Goal: Information Seeking & Learning: Understand process/instructions

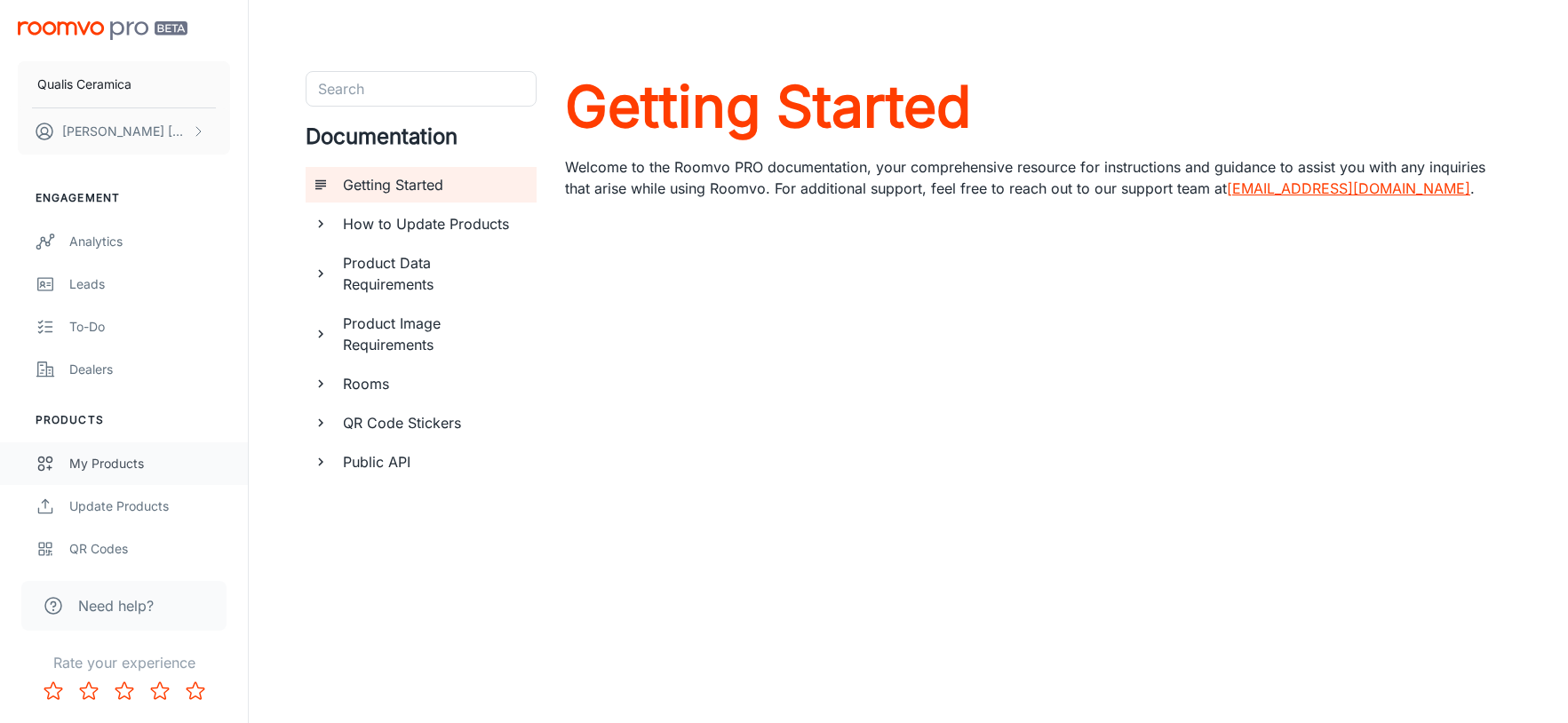
click at [119, 462] on div "My Products" at bounding box center [149, 463] width 161 height 20
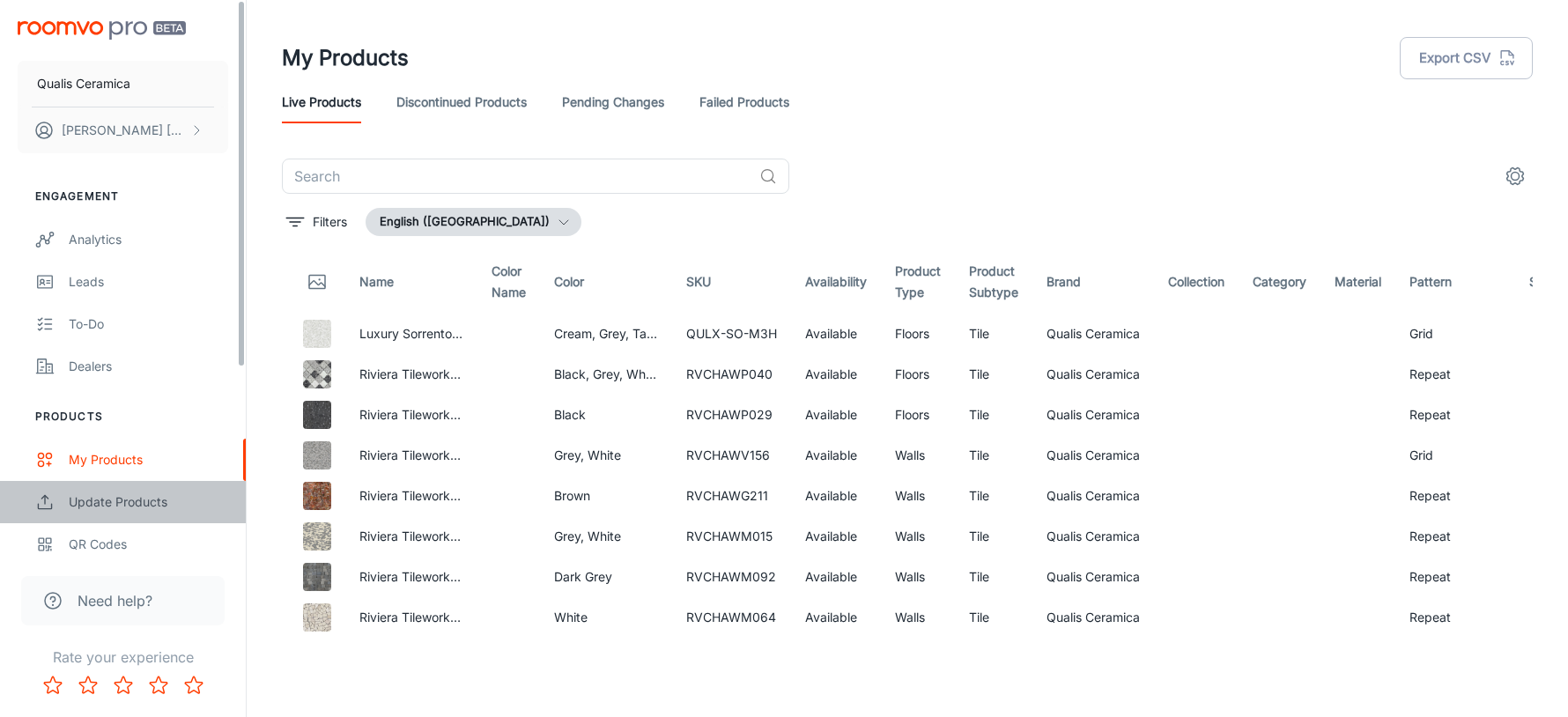
click at [101, 503] on div "Update Products" at bounding box center [148, 501] width 159 height 19
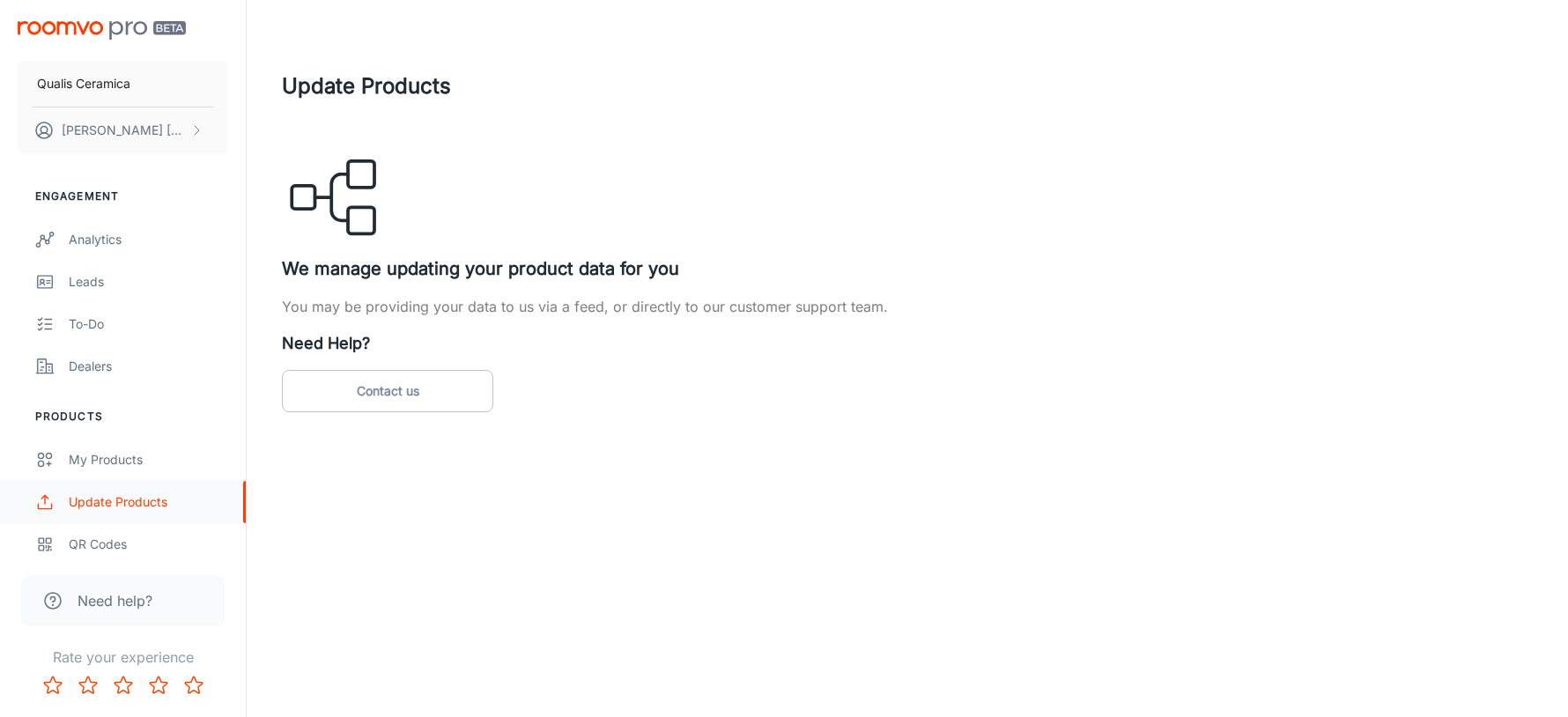
click at [109, 505] on div "Update Products" at bounding box center [148, 501] width 159 height 19
click at [372, 392] on link "Contact us" at bounding box center [388, 391] width 211 height 43
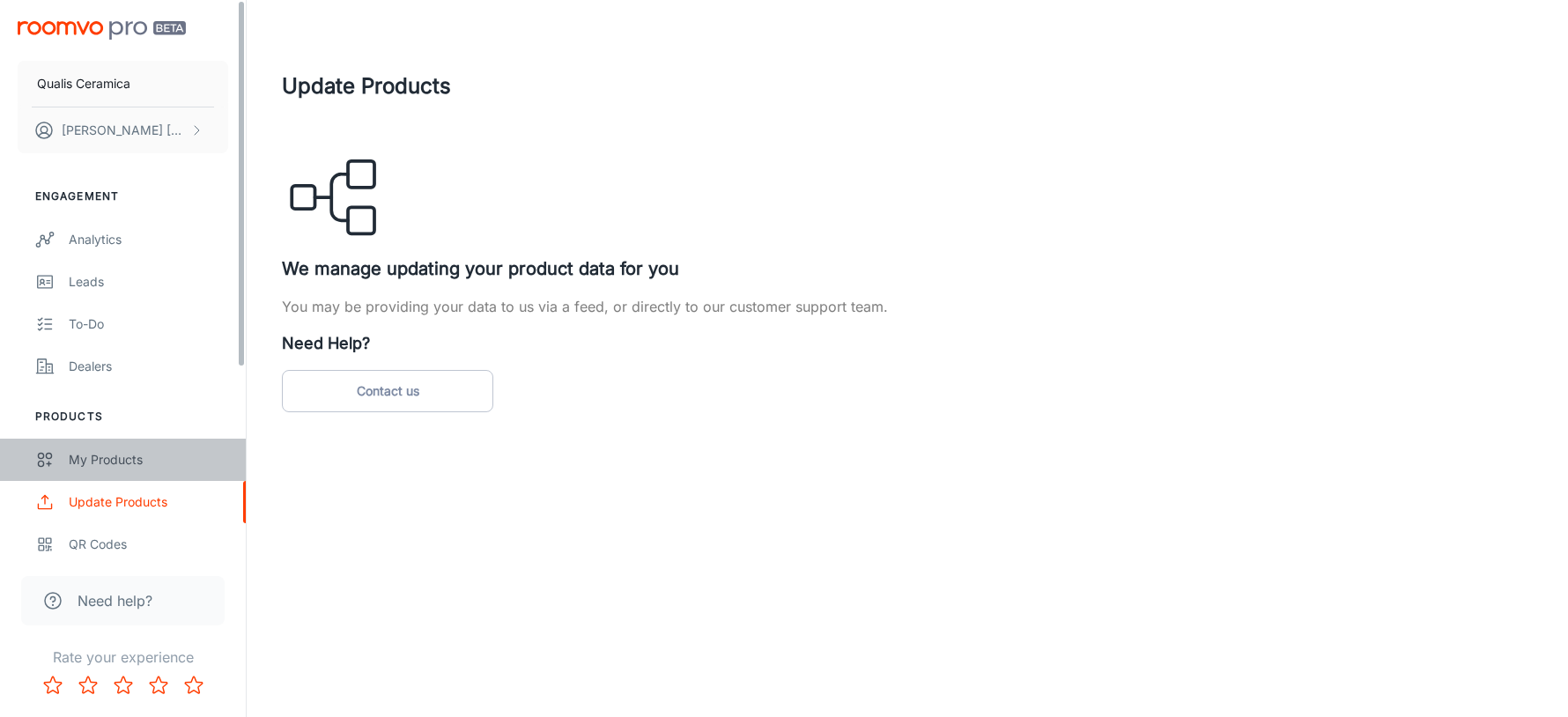
click at [133, 453] on div "My Products" at bounding box center [148, 459] width 159 height 19
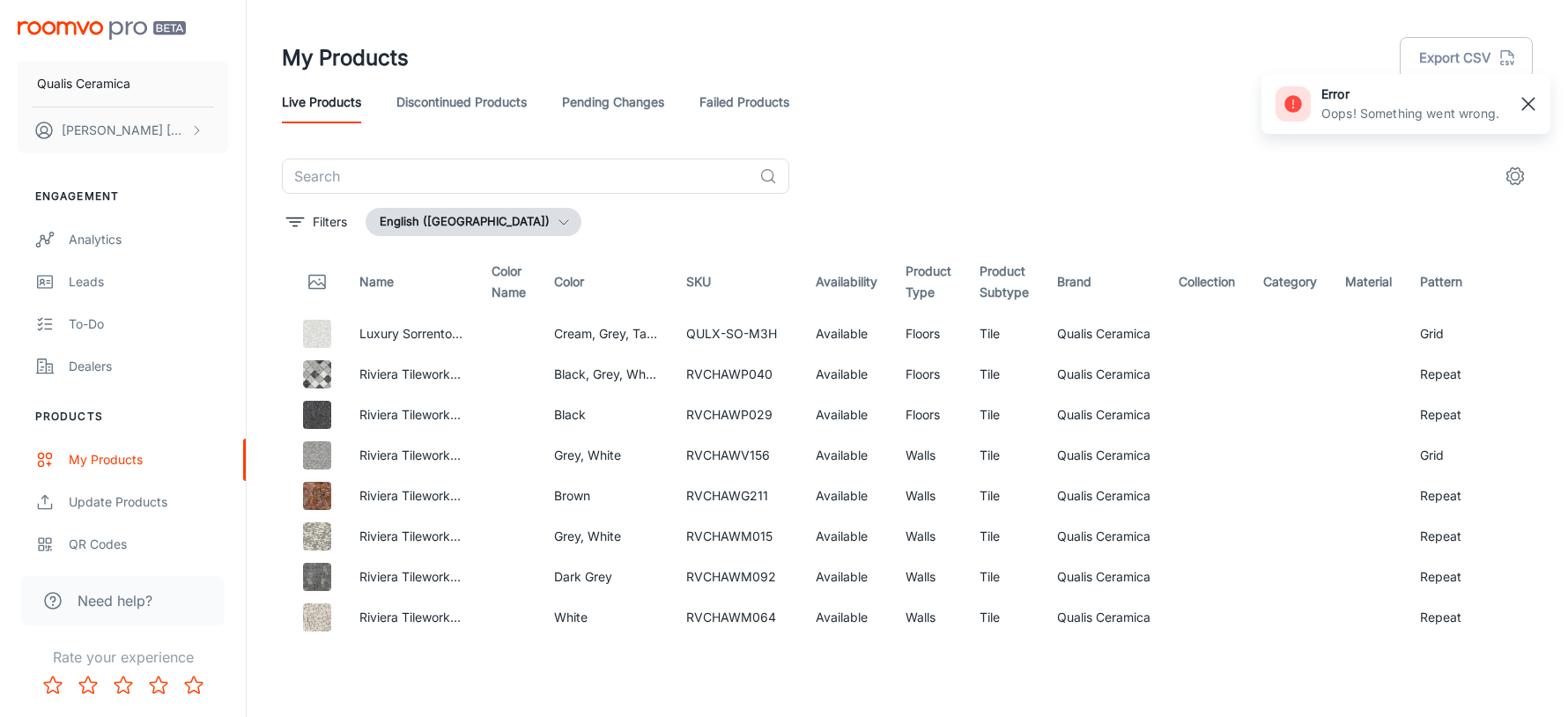
click at [1537, 105] on rect "button" at bounding box center [1528, 104] width 21 height 21
click at [1522, 179] on icon "settings" at bounding box center [1514, 176] width 21 height 21
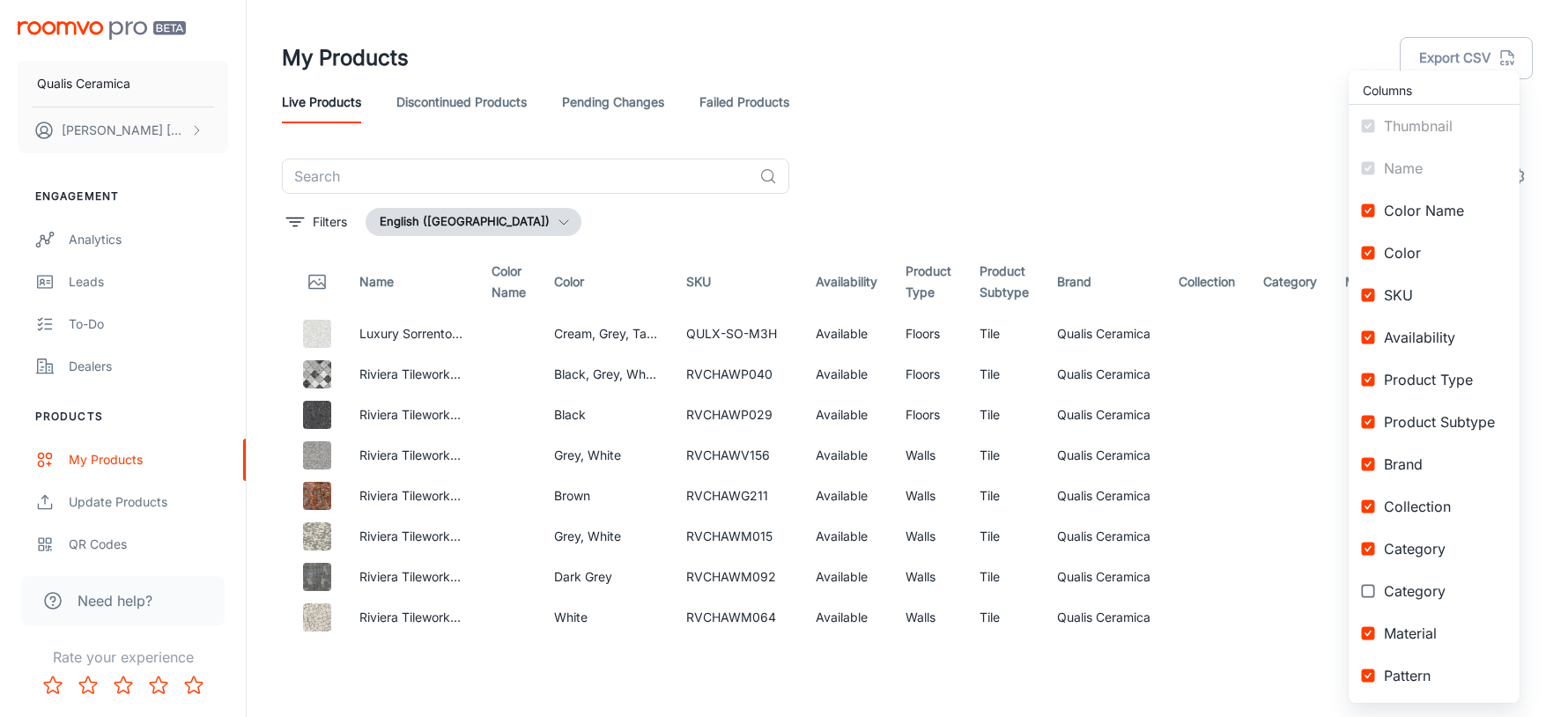
click at [1213, 126] on div at bounding box center [784, 358] width 1568 height 717
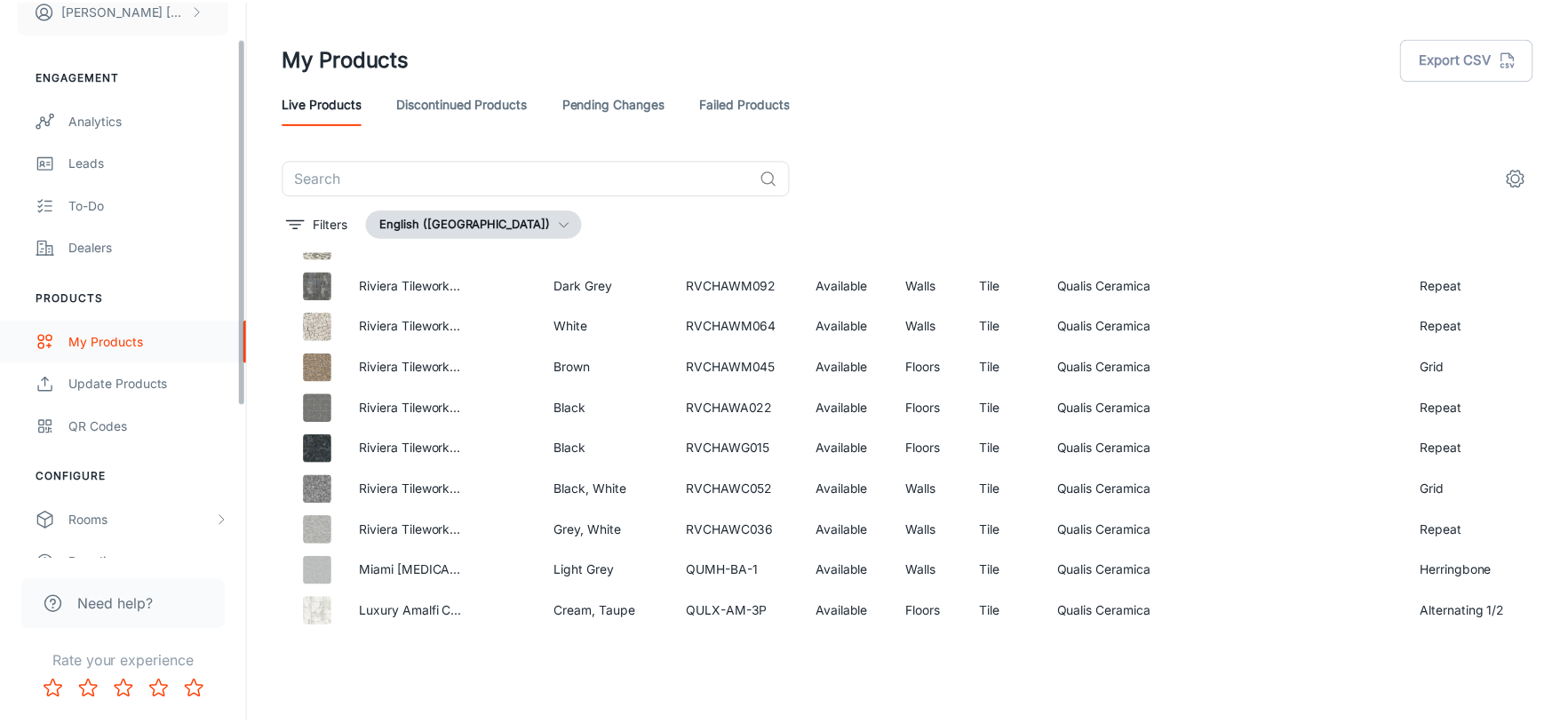
scroll to position [177, 0]
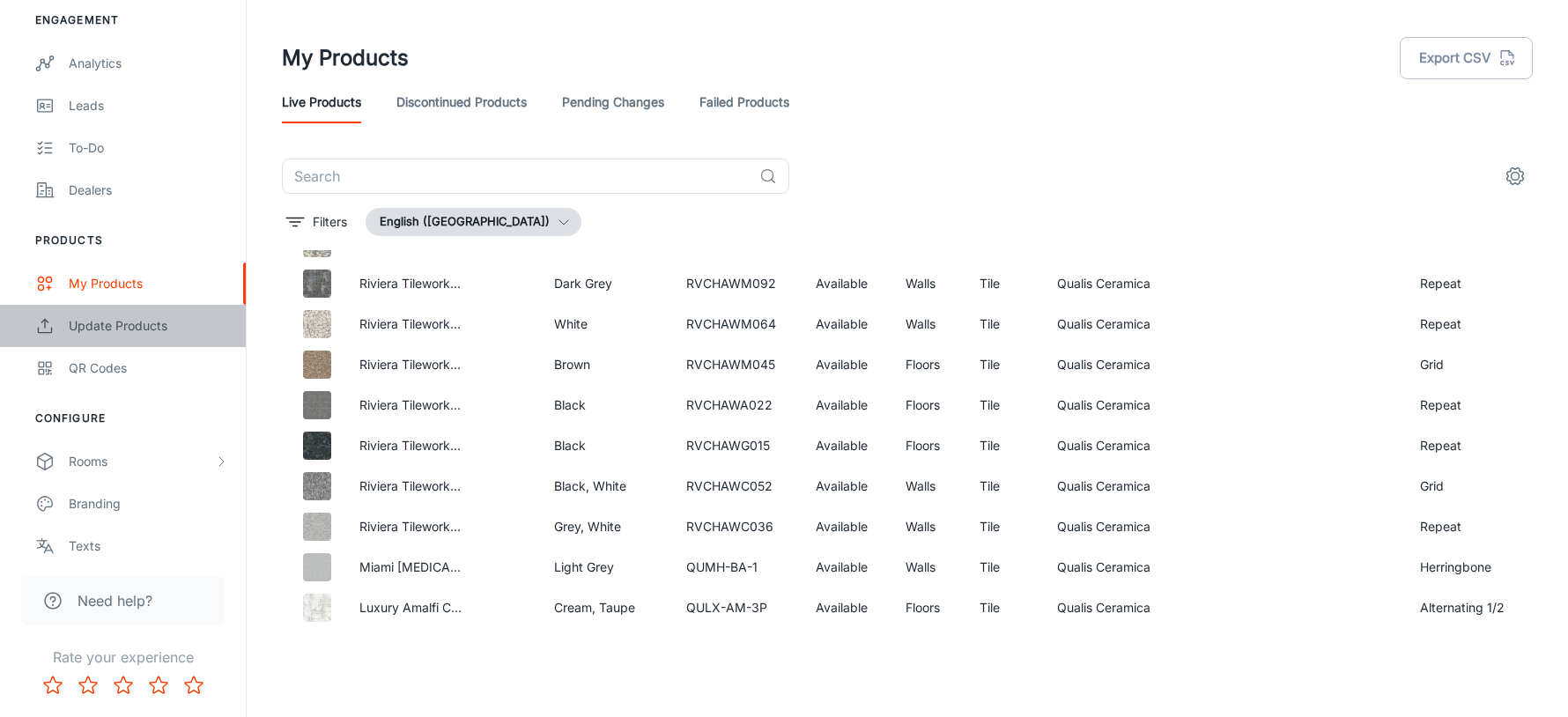
click at [142, 316] on div "Update Products" at bounding box center [148, 326] width 159 height 19
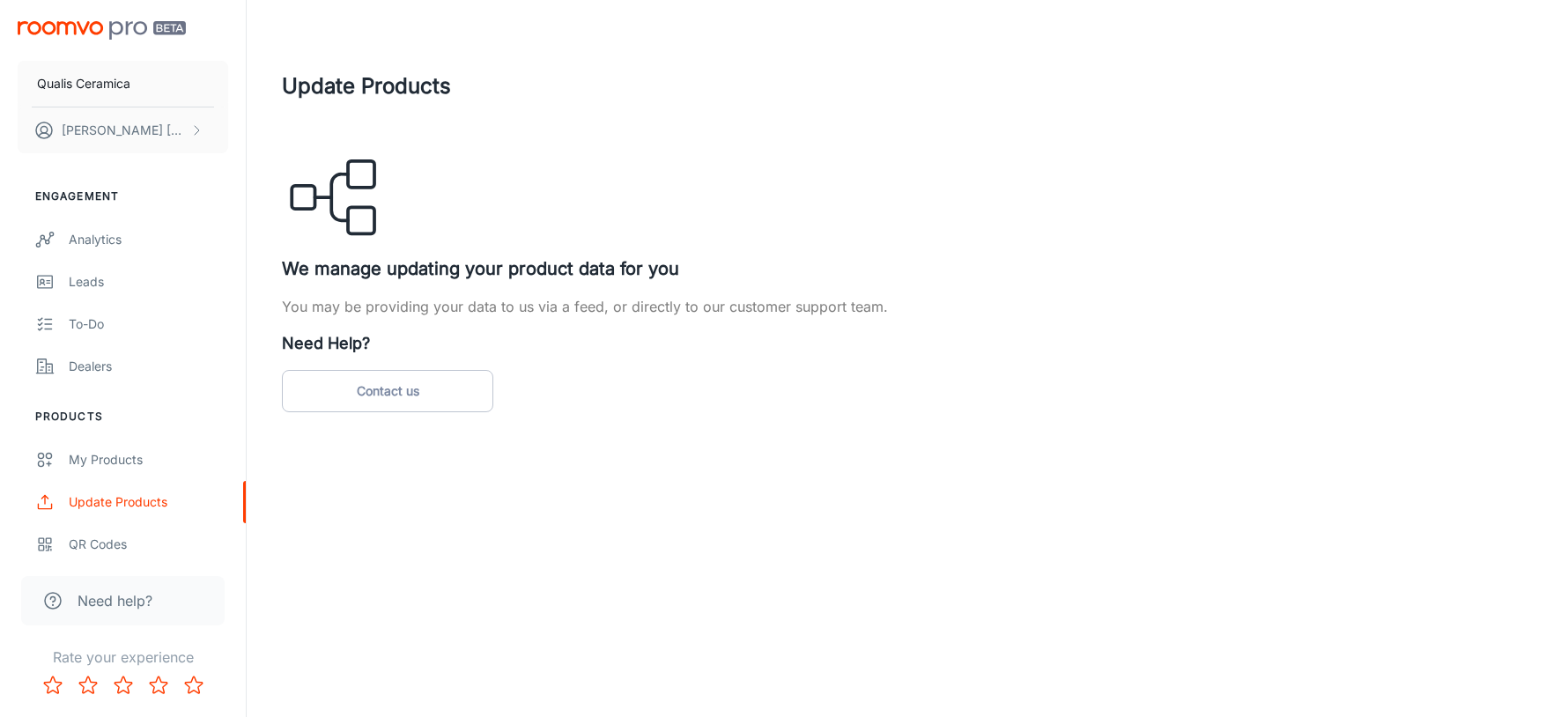
click at [97, 600] on span "Need help?" at bounding box center [115, 600] width 75 height 21
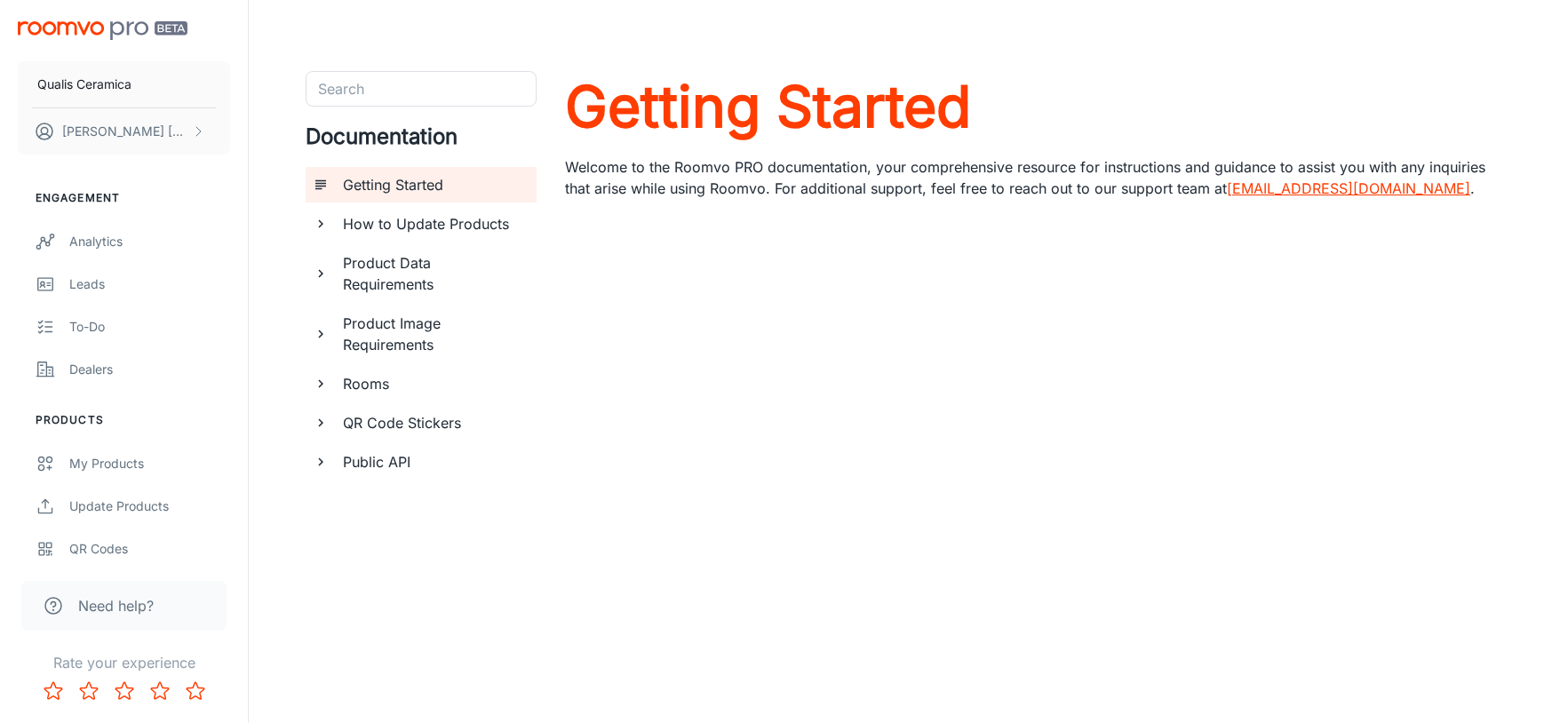
click at [429, 224] on h6 "How to Update Products" at bounding box center [432, 223] width 179 height 21
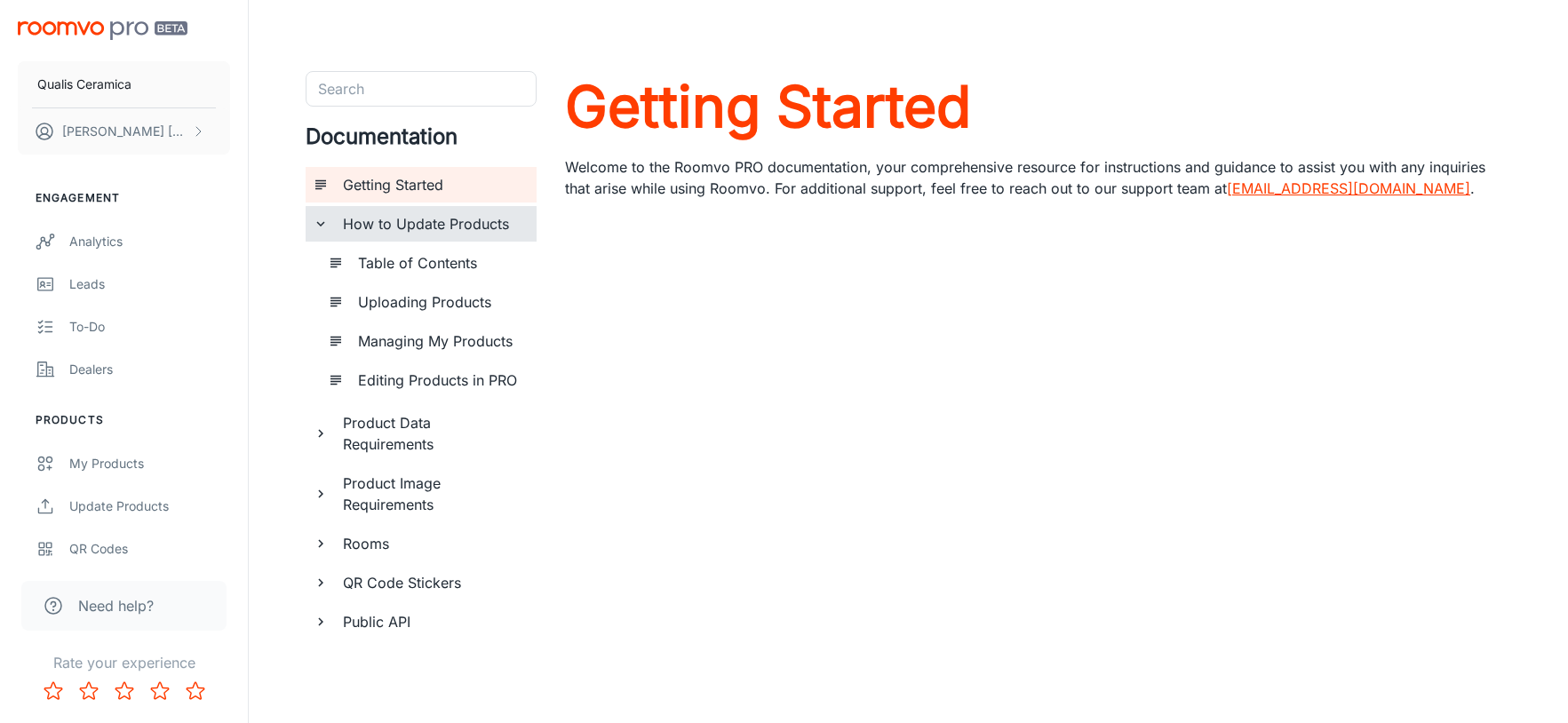
click at [441, 304] on h6 "Uploading Products" at bounding box center [441, 301] width 164 height 21
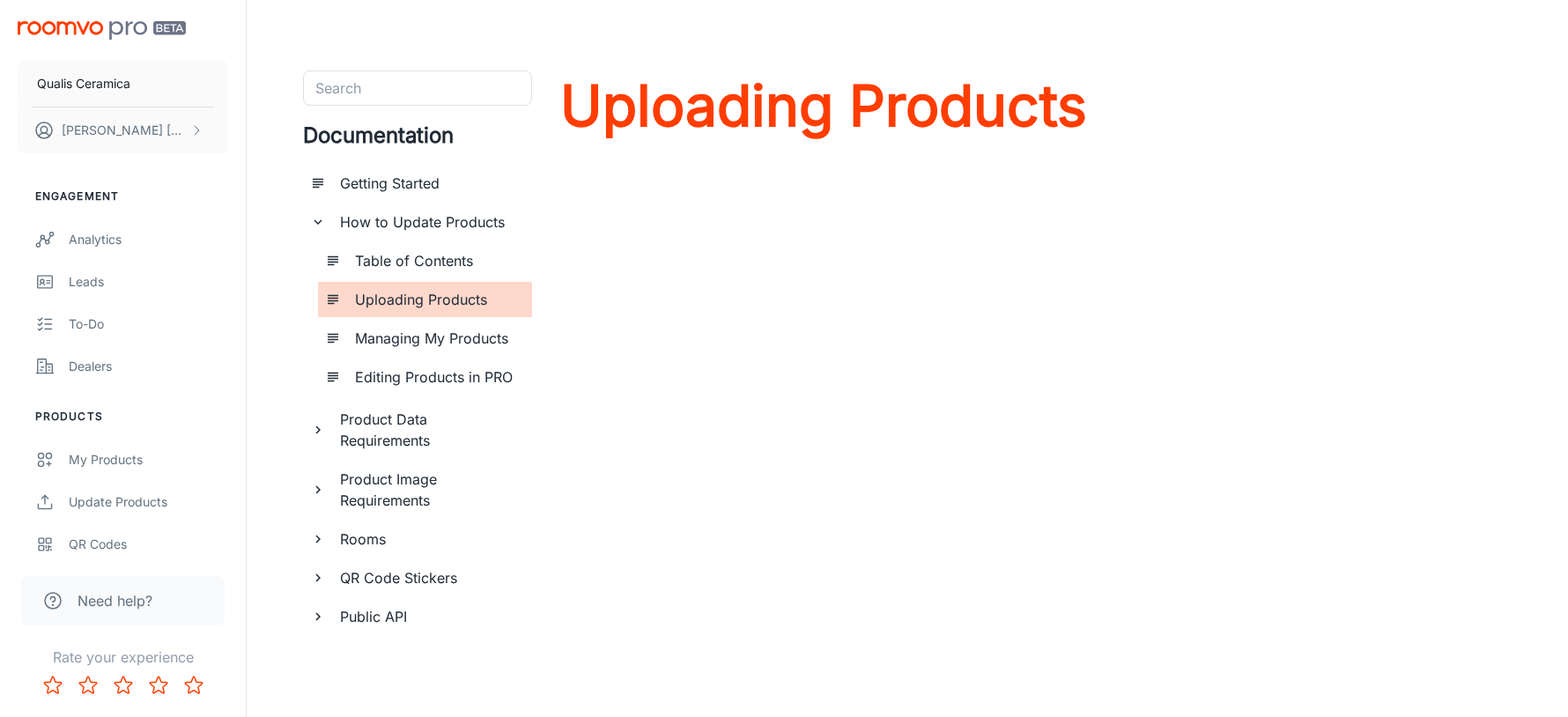
click at [448, 348] on h6 "Managing My Products" at bounding box center [437, 338] width 163 height 21
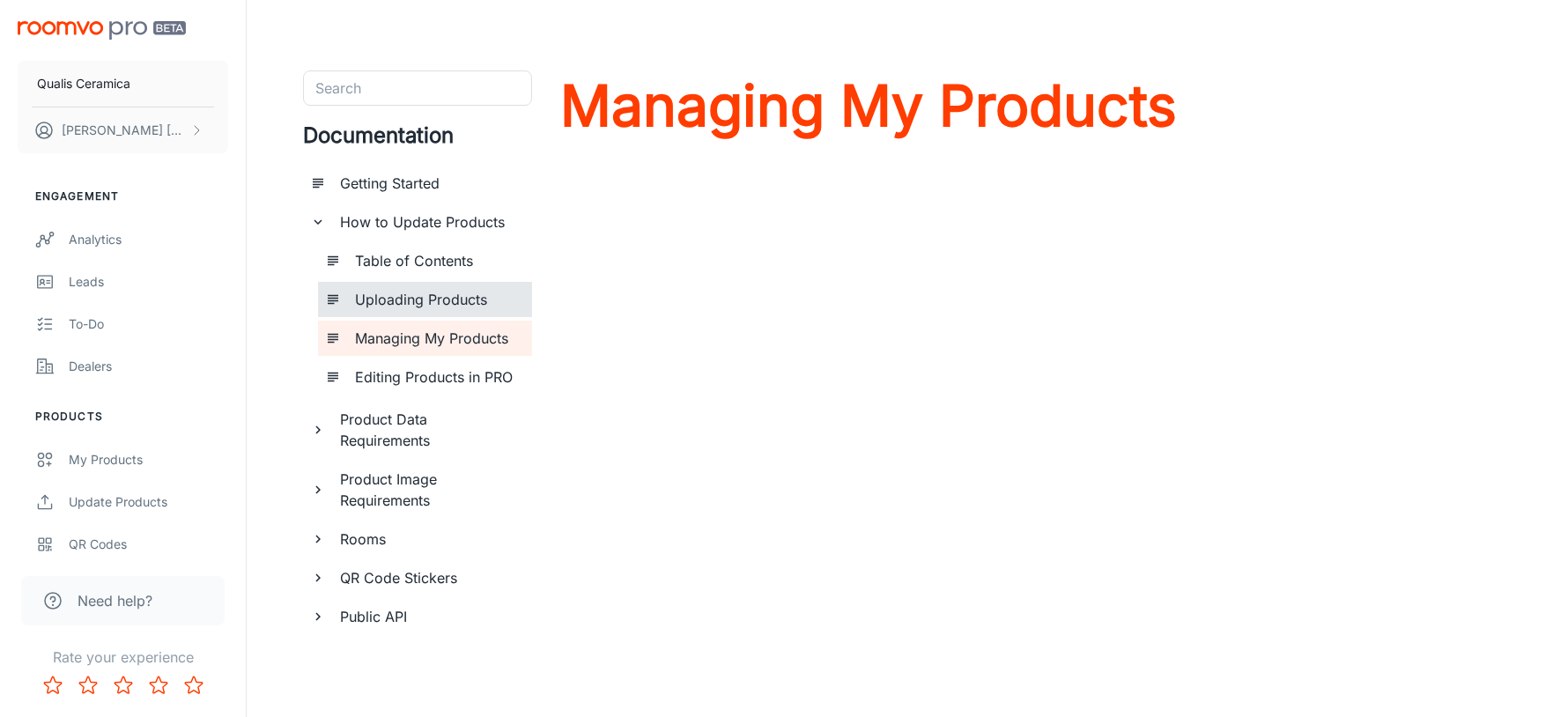
click at [451, 300] on h6 "Uploading Products" at bounding box center [437, 299] width 163 height 21
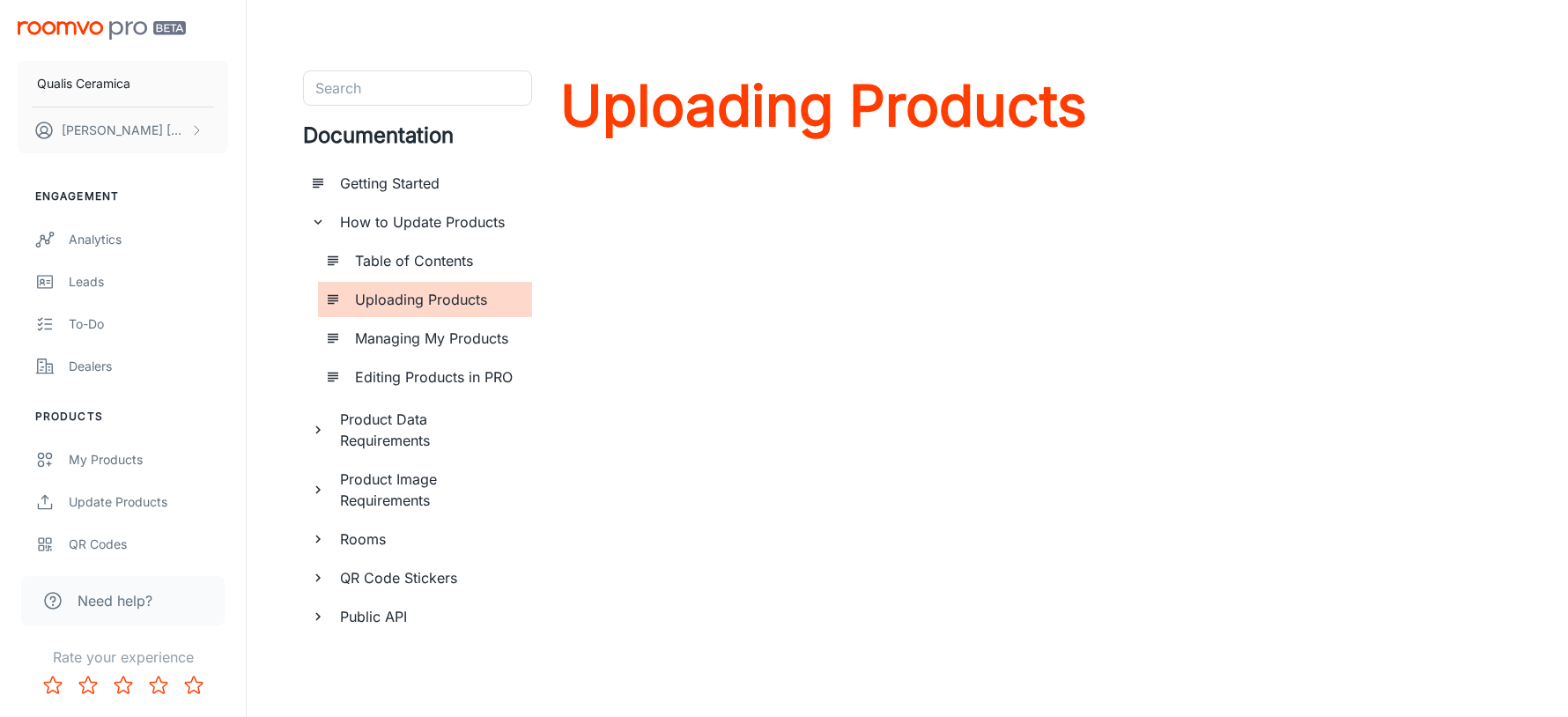
click at [410, 482] on h6 "Product Image Requirements" at bounding box center [429, 489] width 178 height 43
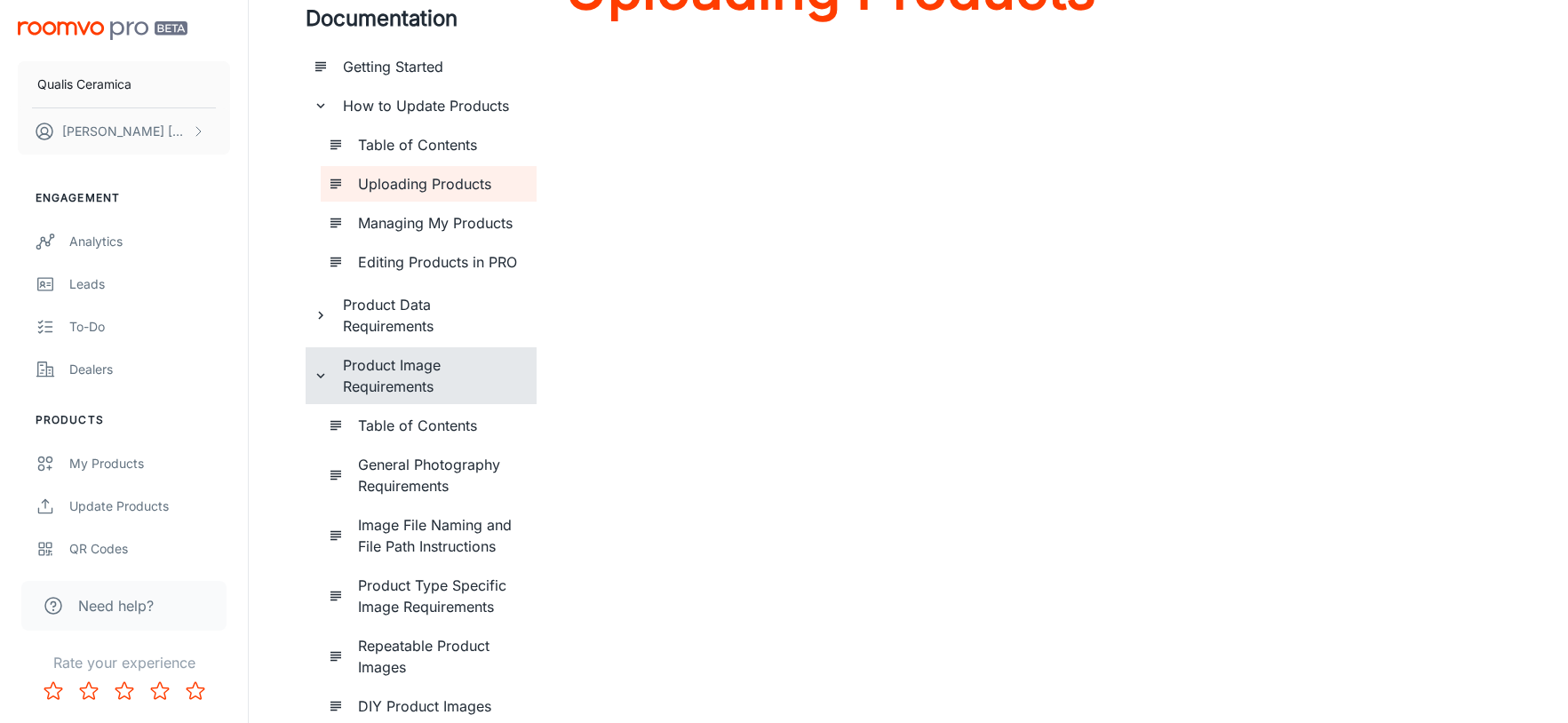
scroll to position [177, 0]
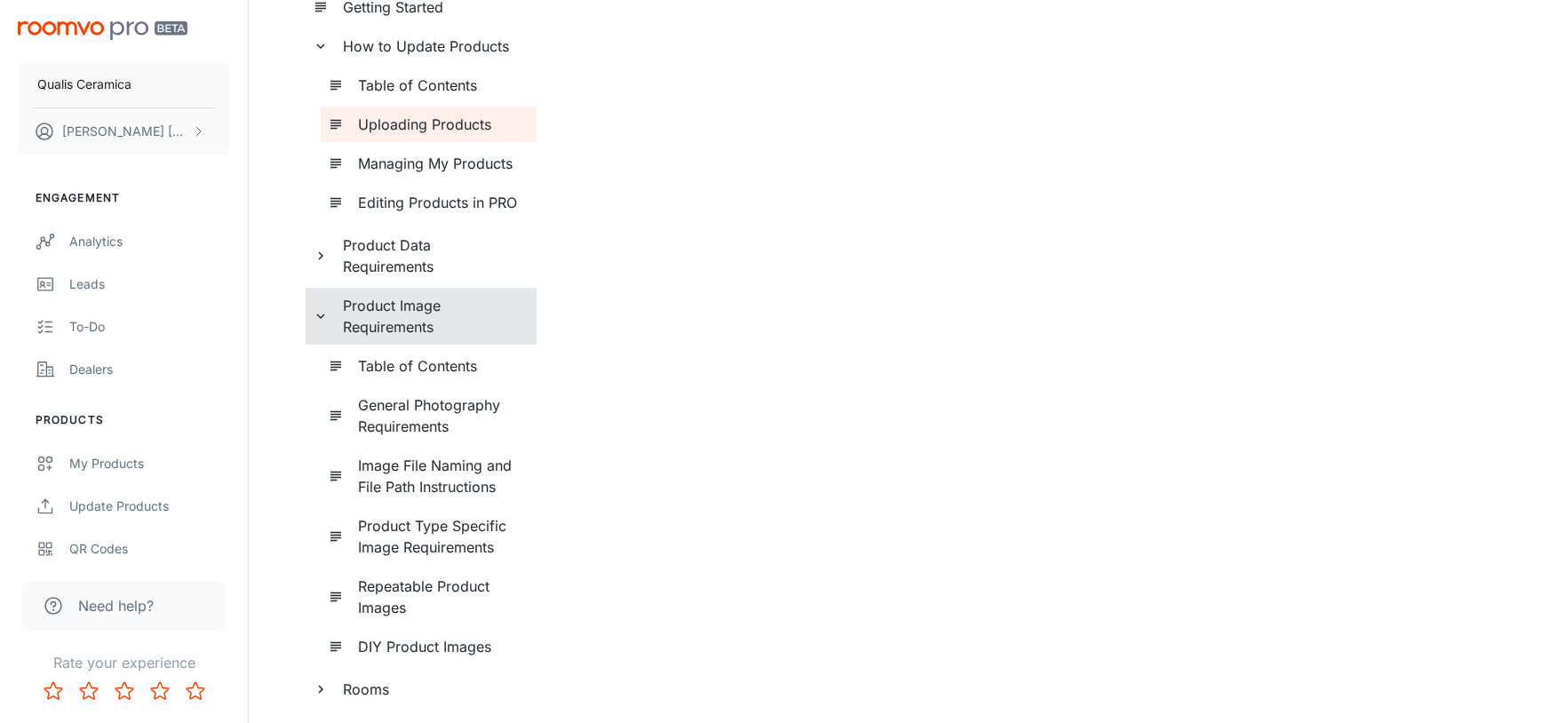
click at [441, 416] on h6 "General Photography Requirements" at bounding box center [441, 416] width 164 height 43
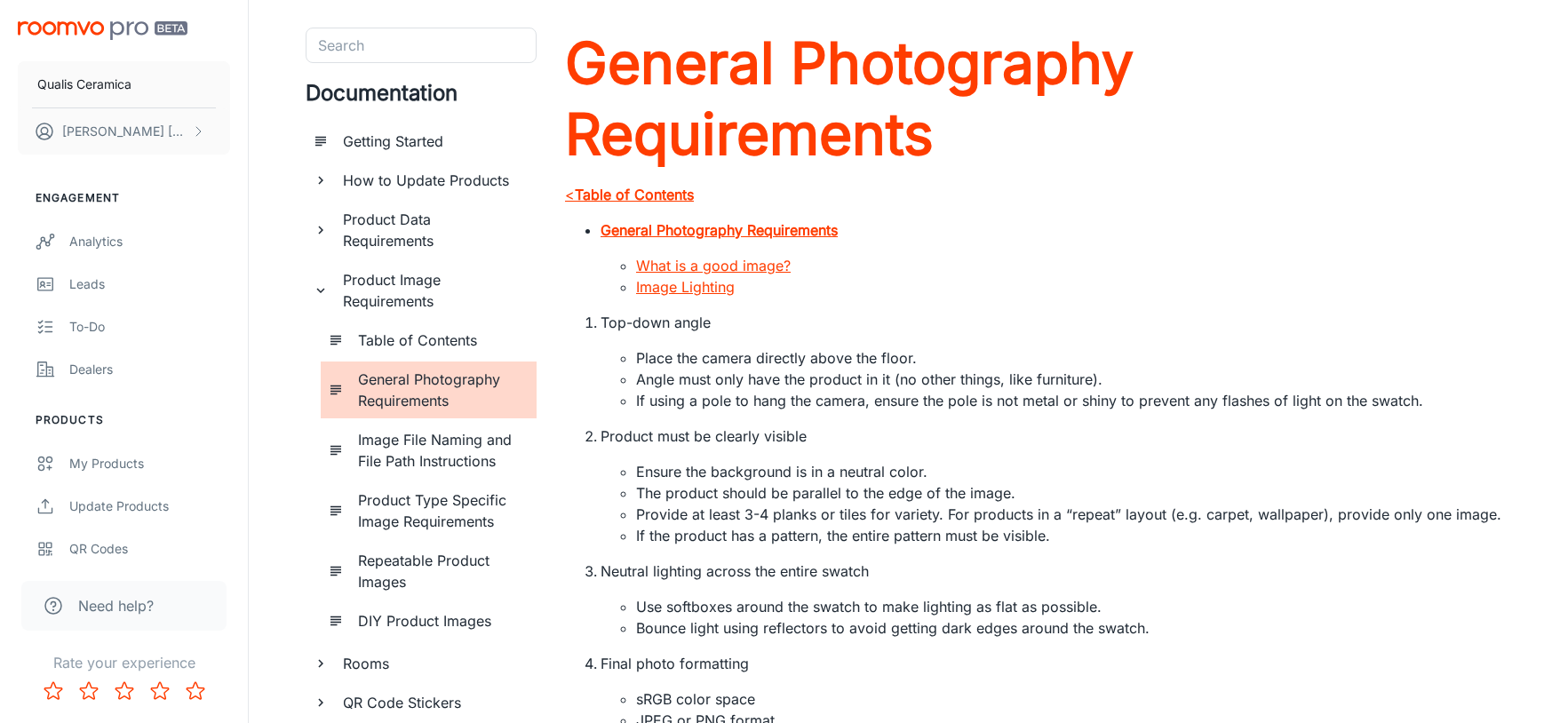
scroll to position [17, 0]
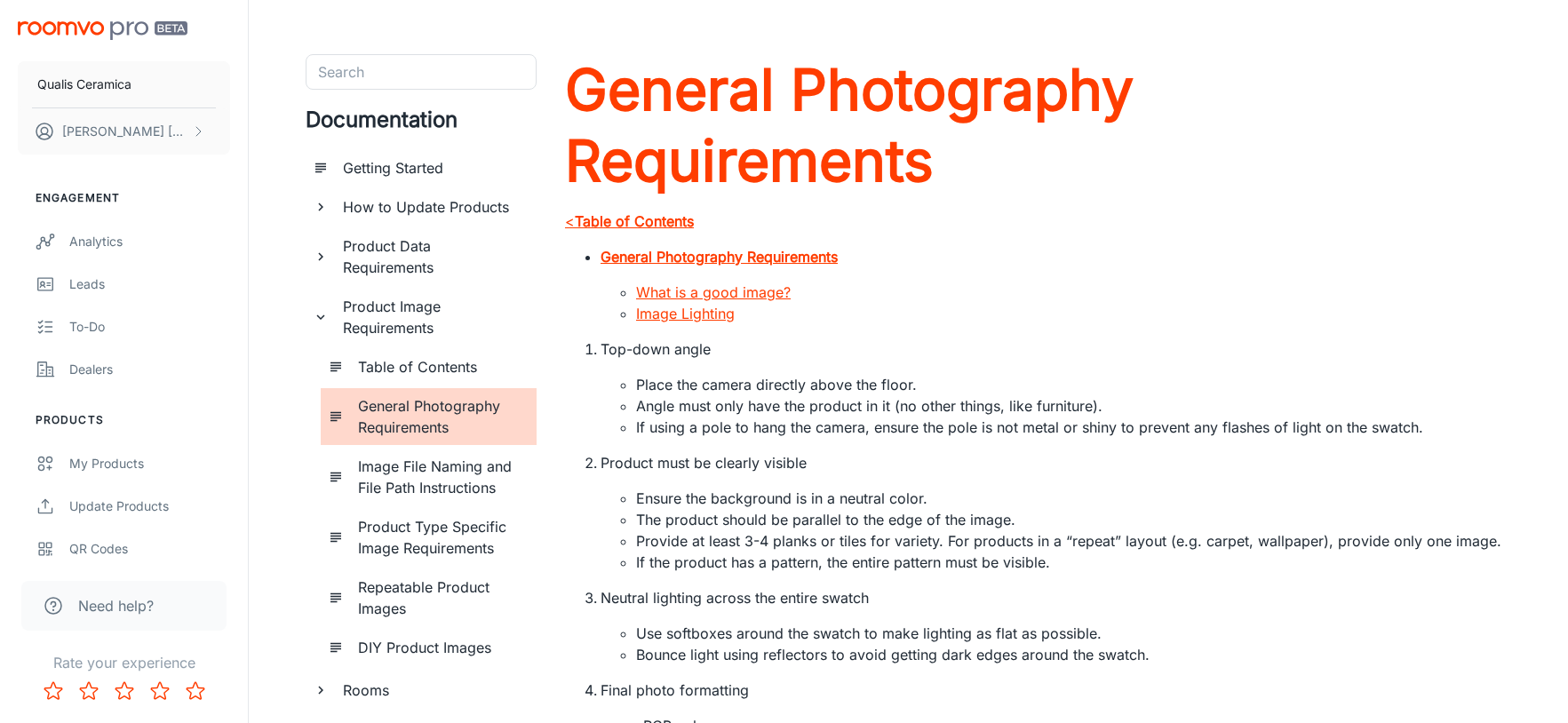
click at [427, 238] on h6 "Product Data Requirements" at bounding box center [432, 257] width 179 height 43
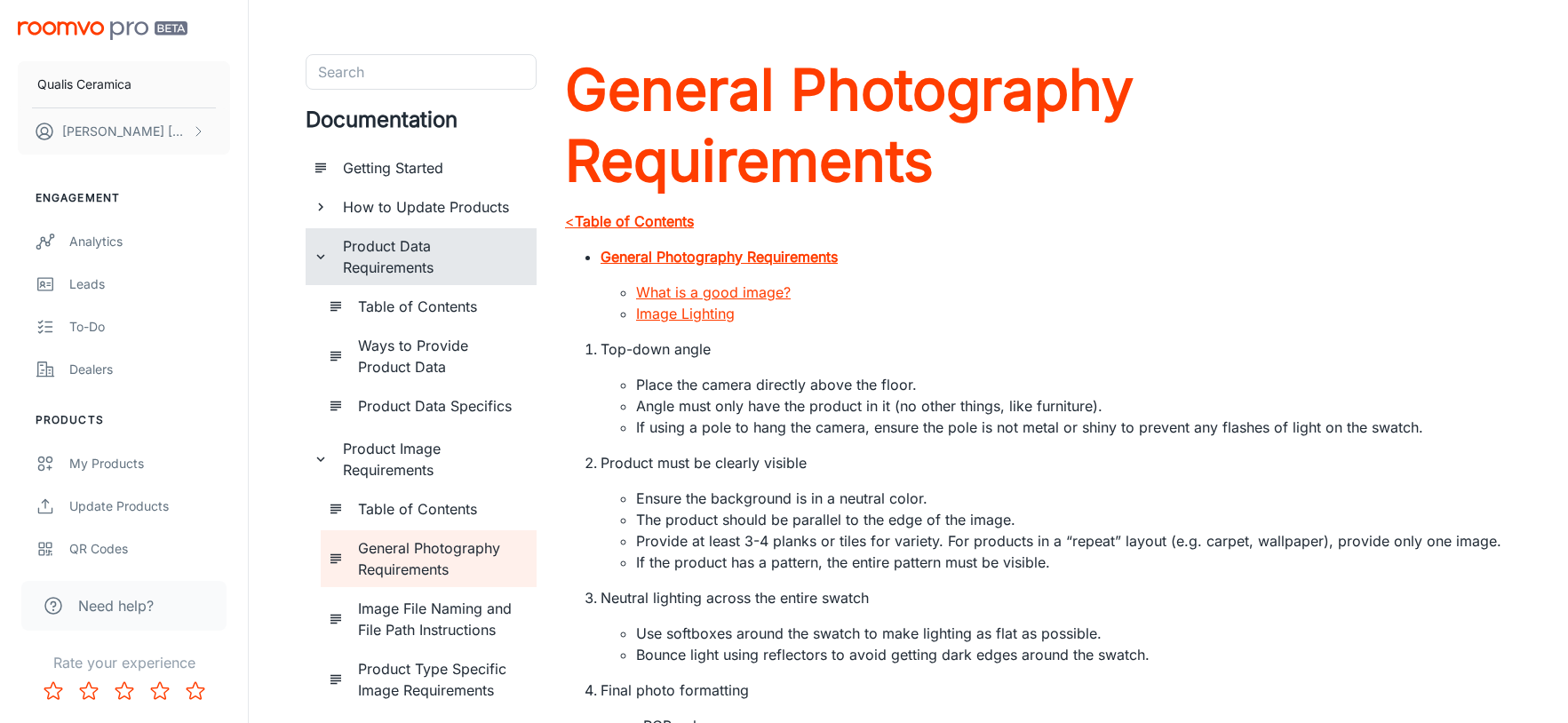
click at [449, 349] on h6 "Ways to Provide Product Data" at bounding box center [441, 356] width 164 height 43
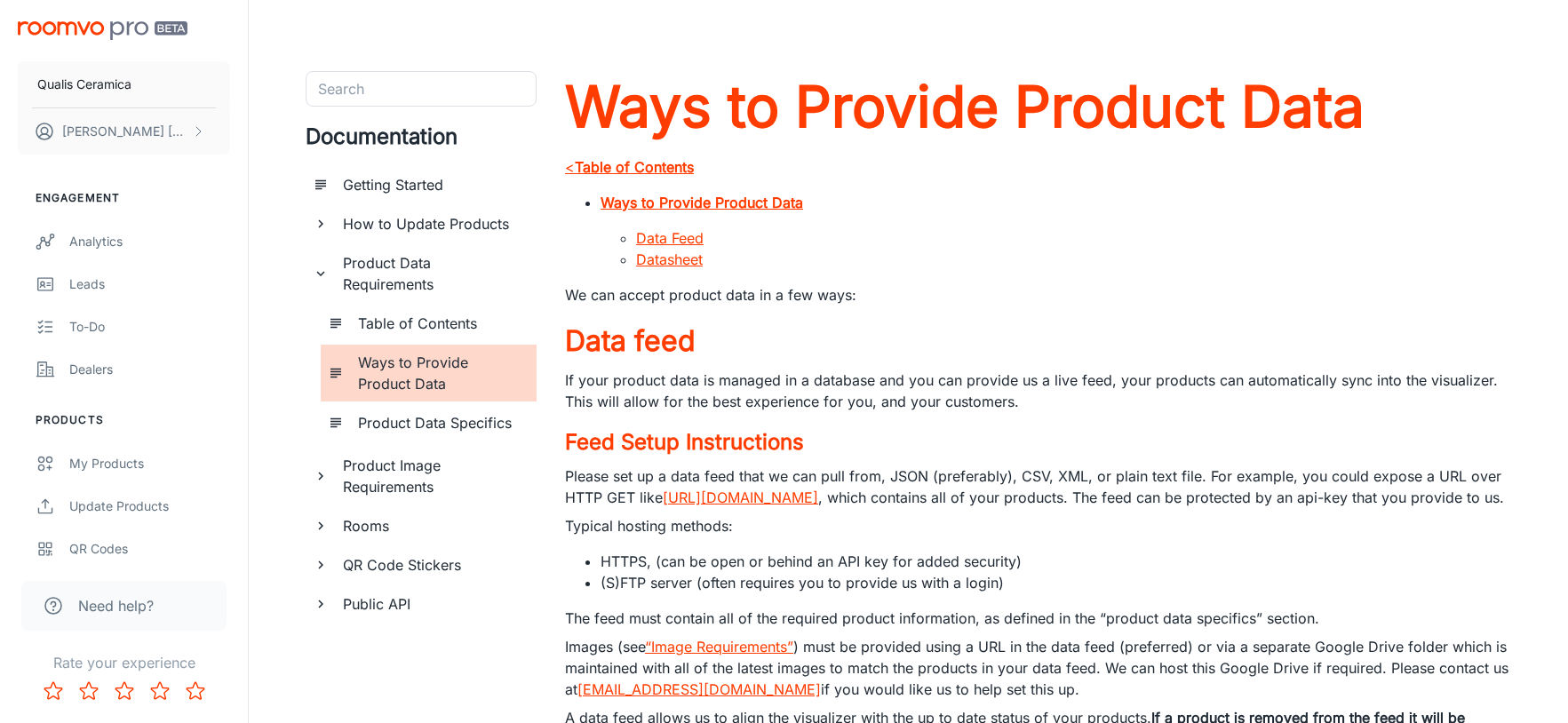
click at [450, 229] on h6 "How to Update Products" at bounding box center [432, 223] width 179 height 21
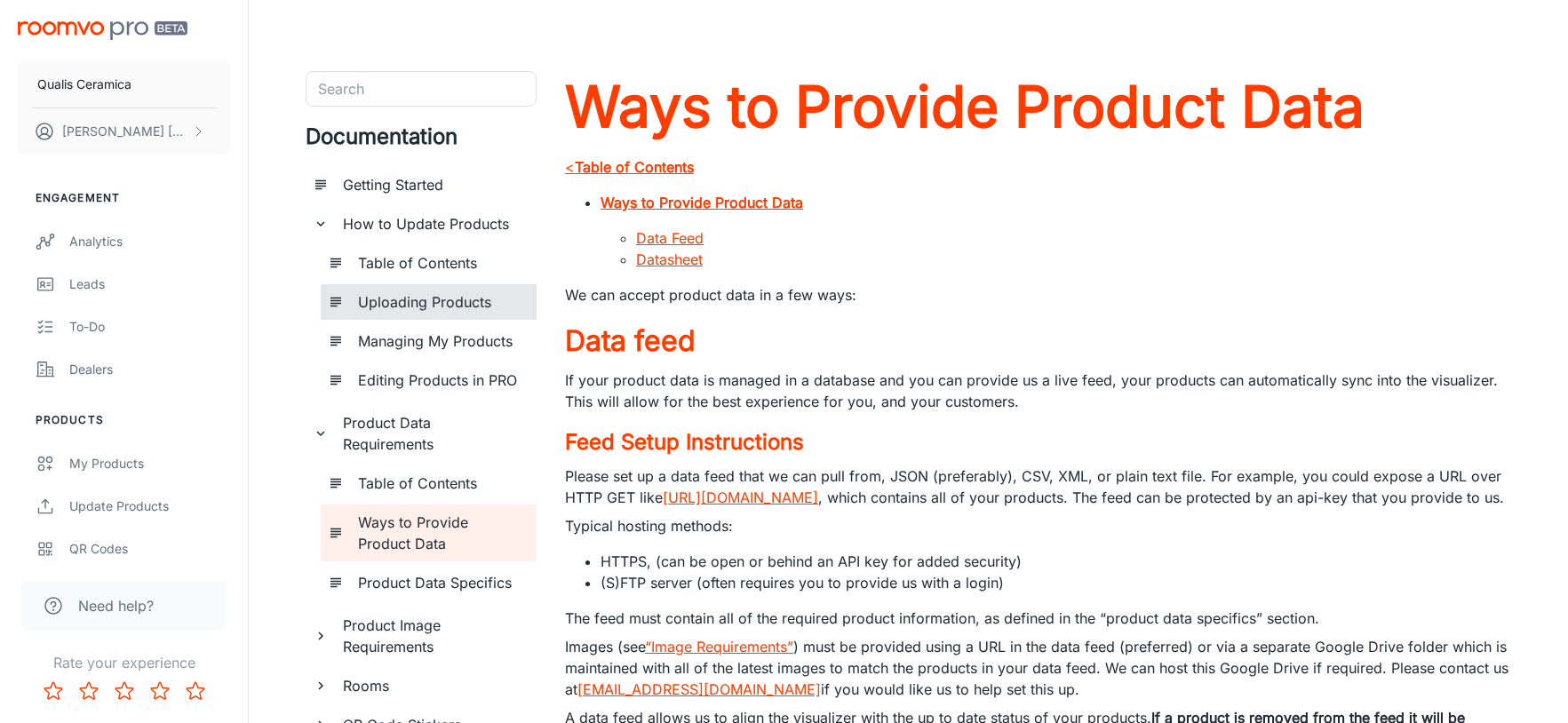
click at [450, 303] on h6 "Uploading Products" at bounding box center [441, 301] width 164 height 21
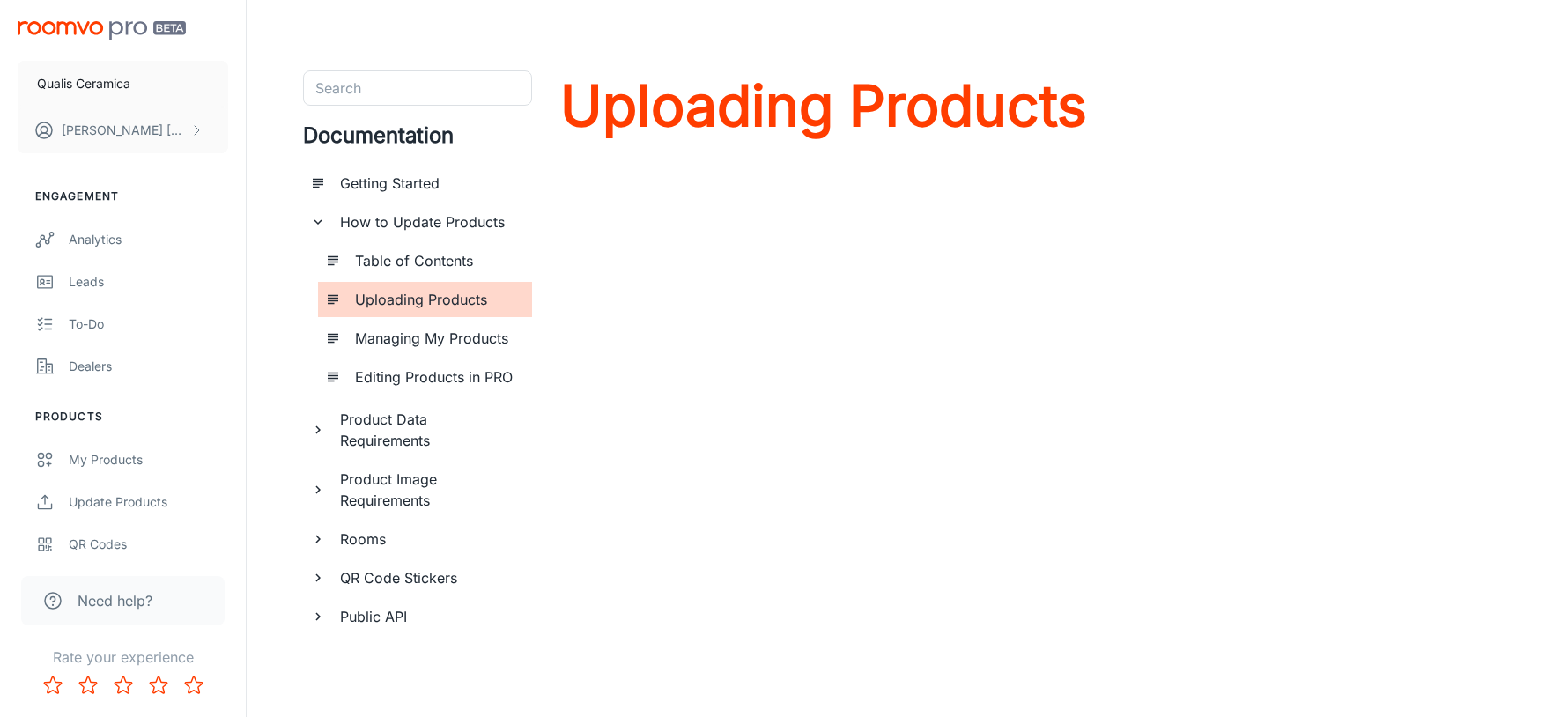
click at [434, 261] on h6 "Table of Contents" at bounding box center [437, 260] width 163 height 21
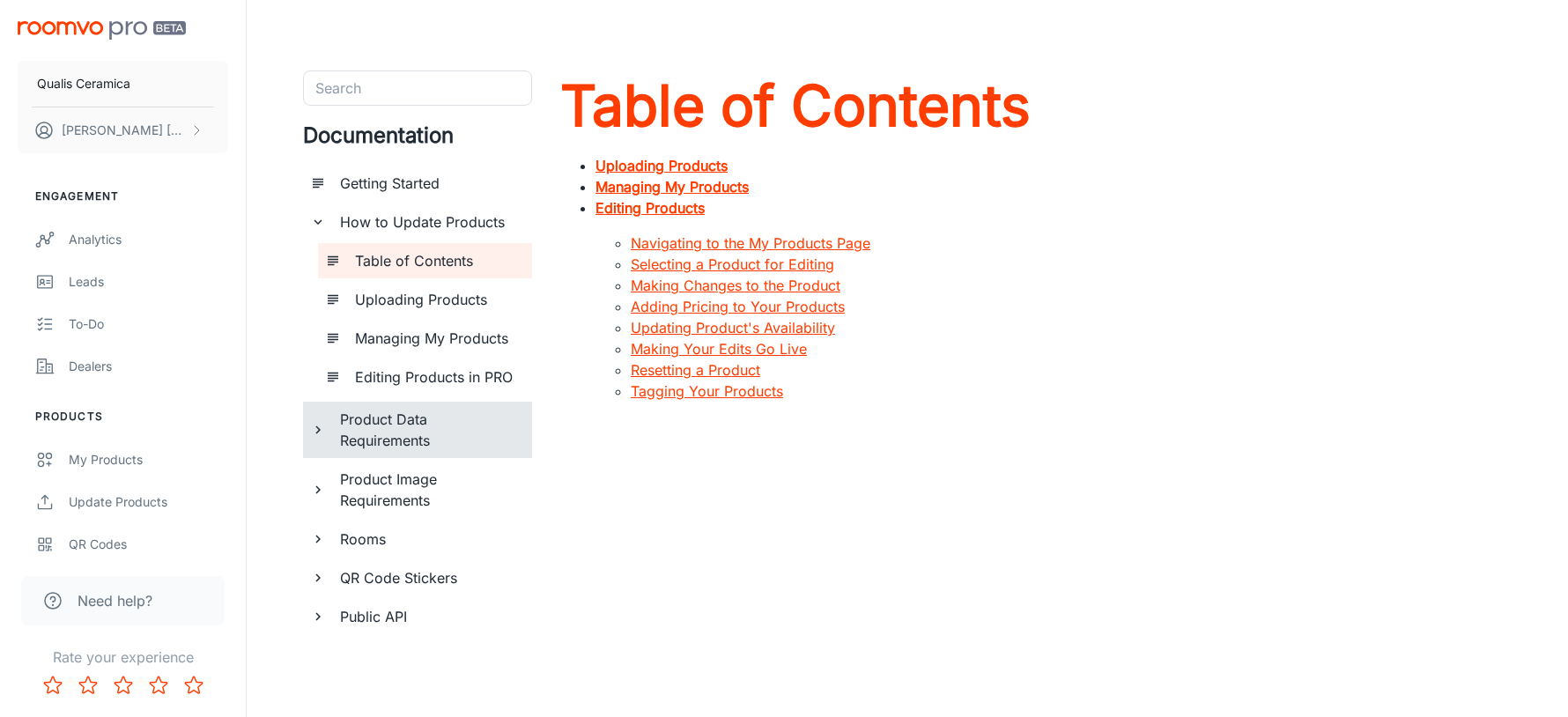
click at [392, 423] on h6 "Product Data Requirements" at bounding box center [429, 430] width 178 height 43
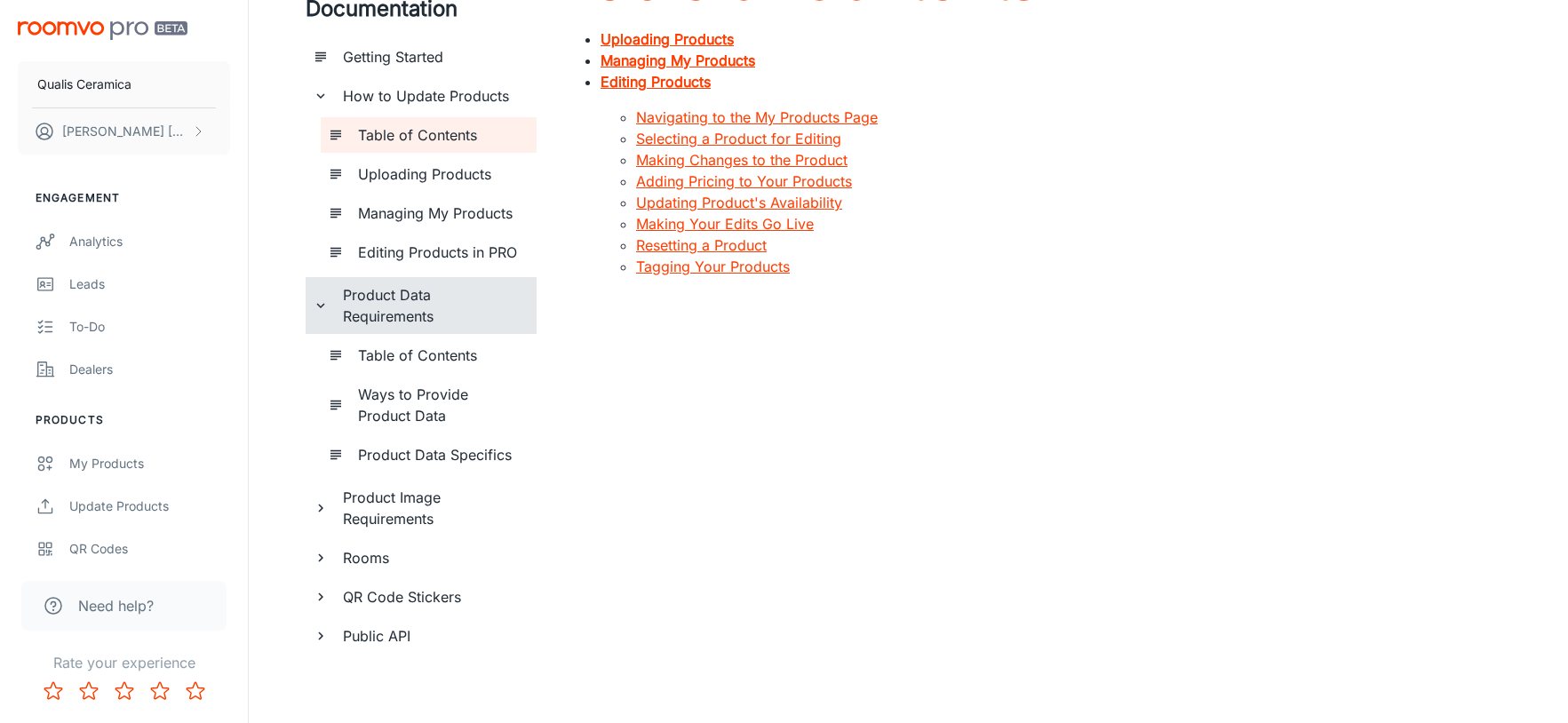
scroll to position [133, 0]
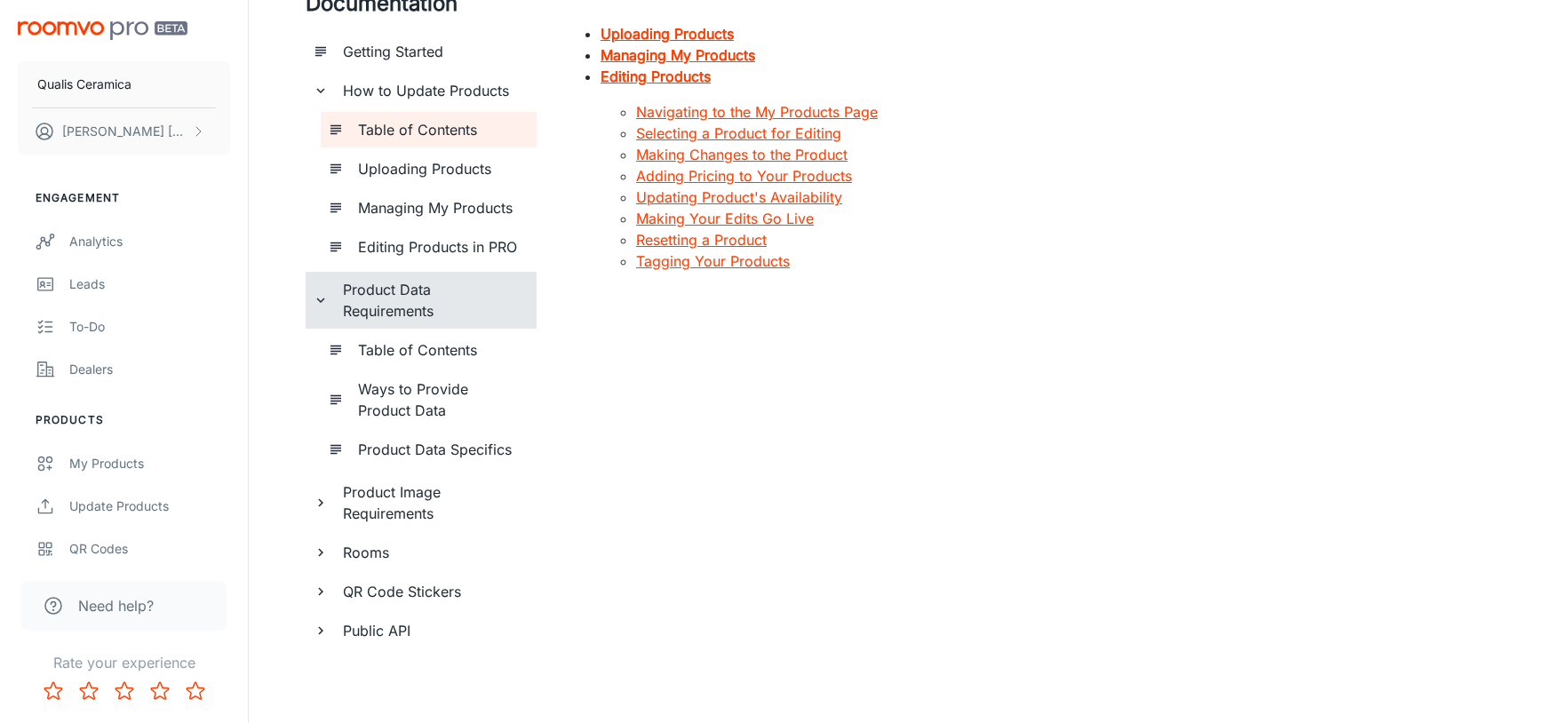
click at [436, 405] on h6 "Ways to Provide Product Data" at bounding box center [441, 399] width 164 height 43
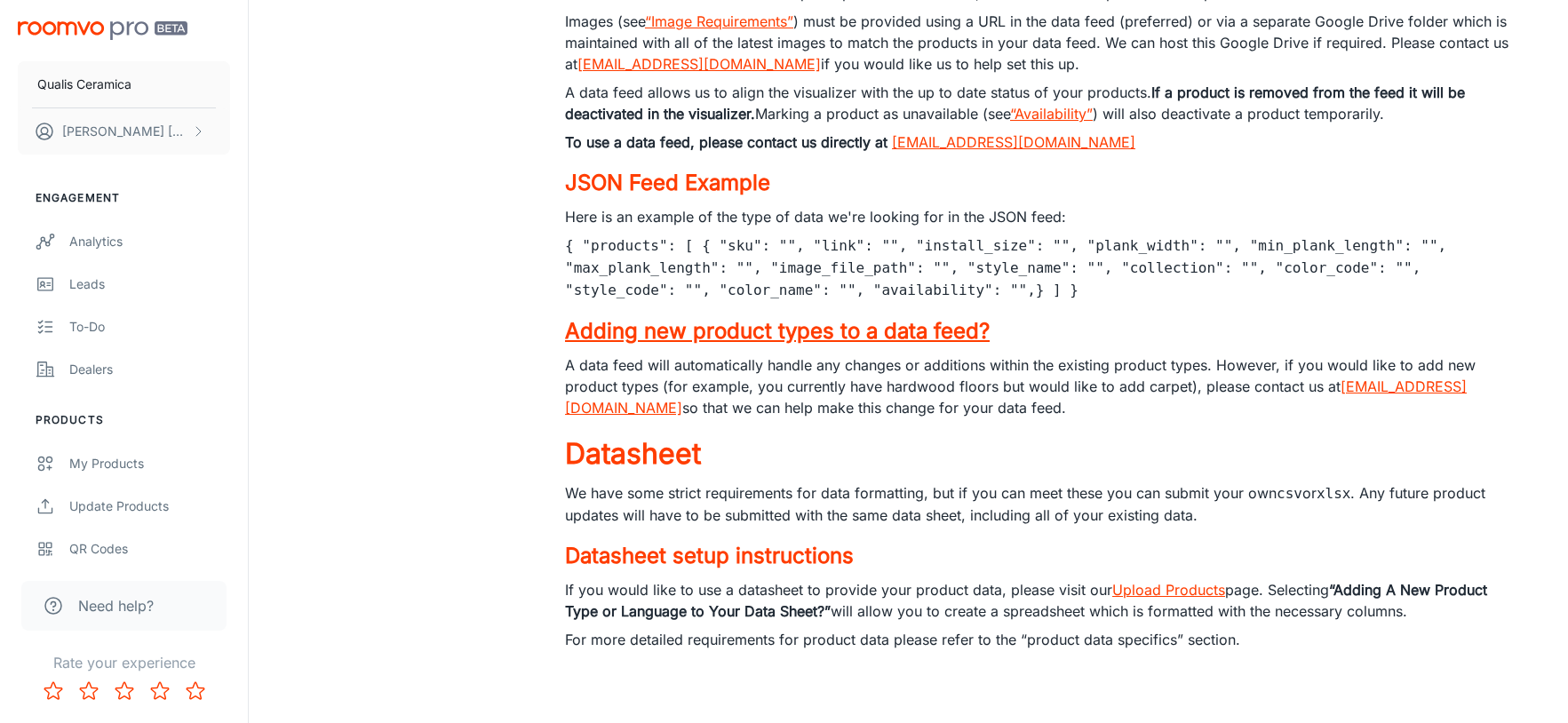
scroll to position [652, 0]
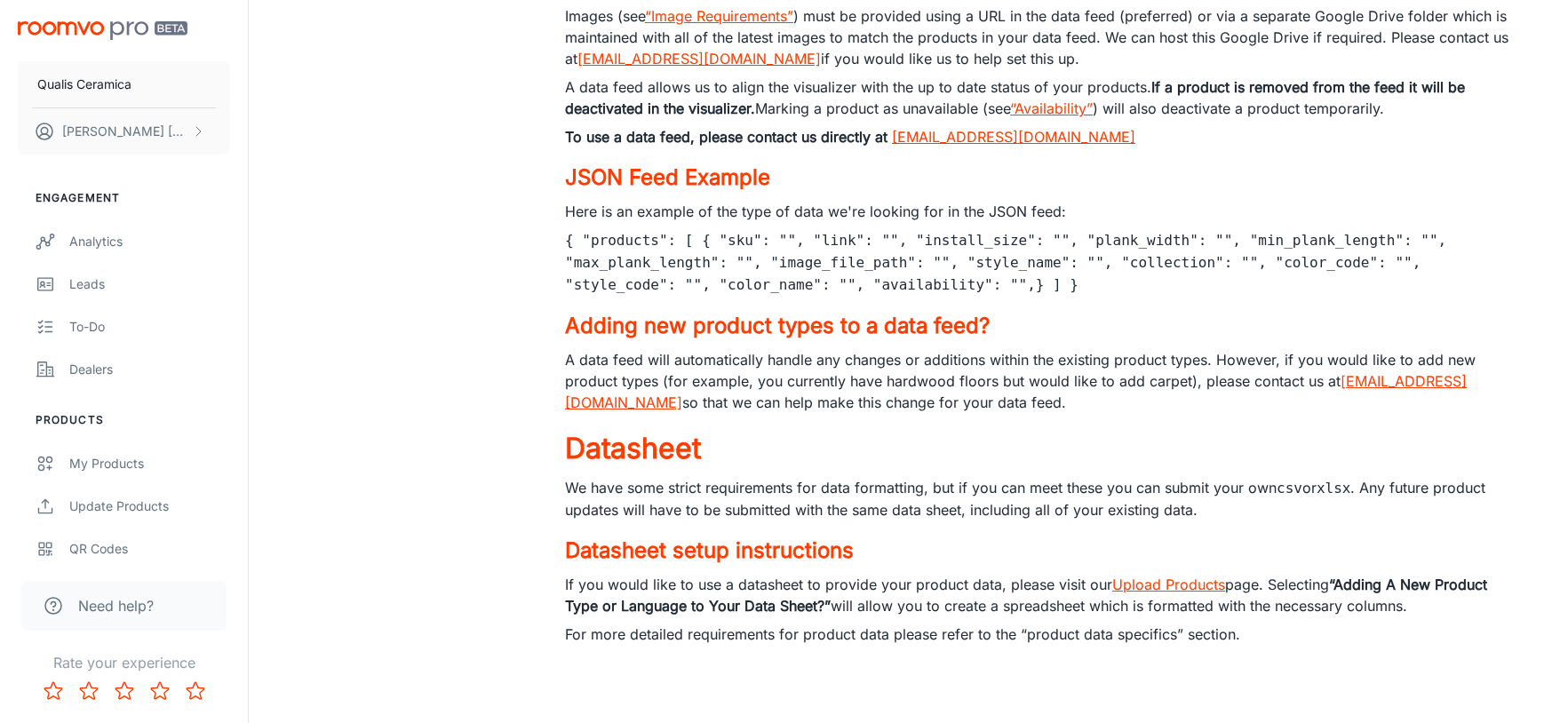
click at [1176, 587] on link "Upload Products" at bounding box center [1168, 584] width 113 height 18
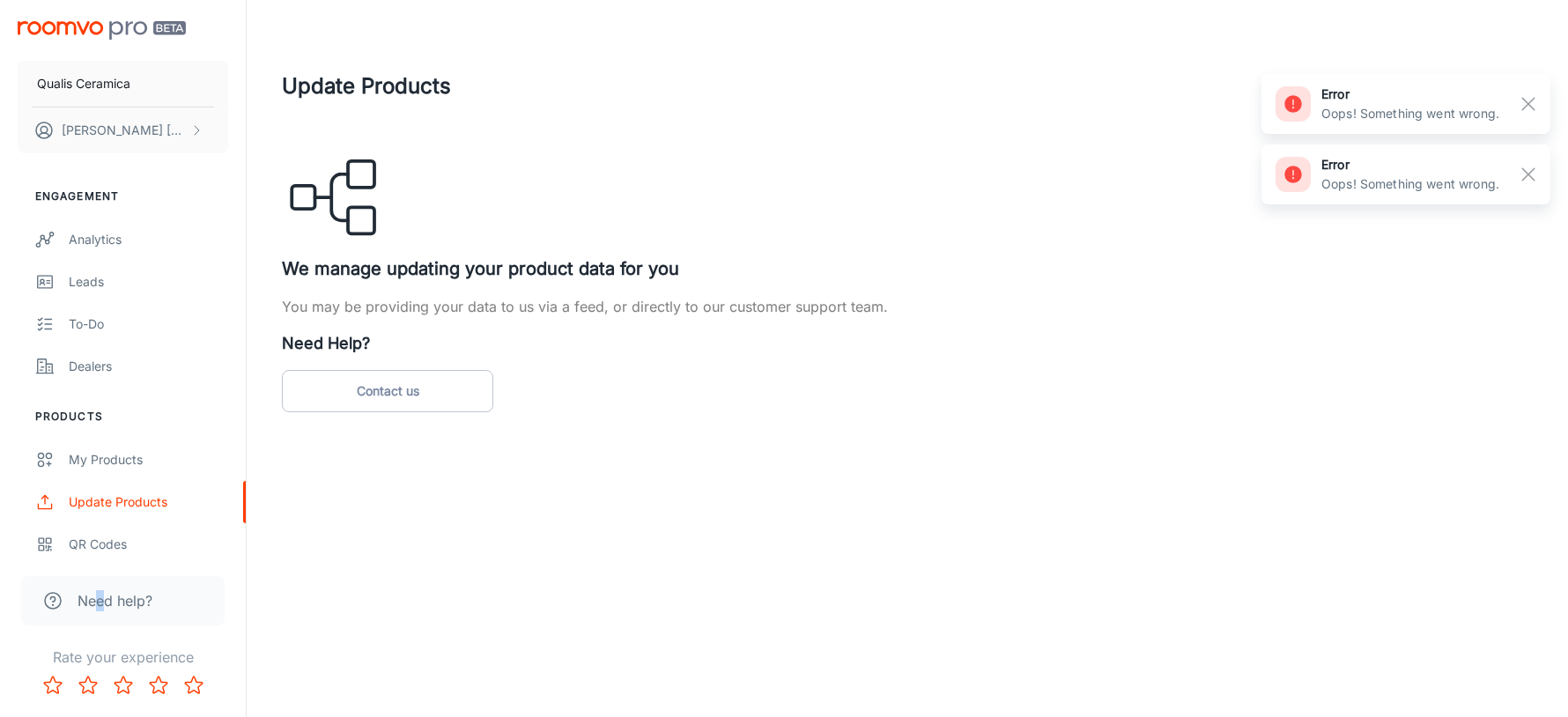
click at [101, 611] on div "Need help?" at bounding box center [123, 600] width 204 height 49
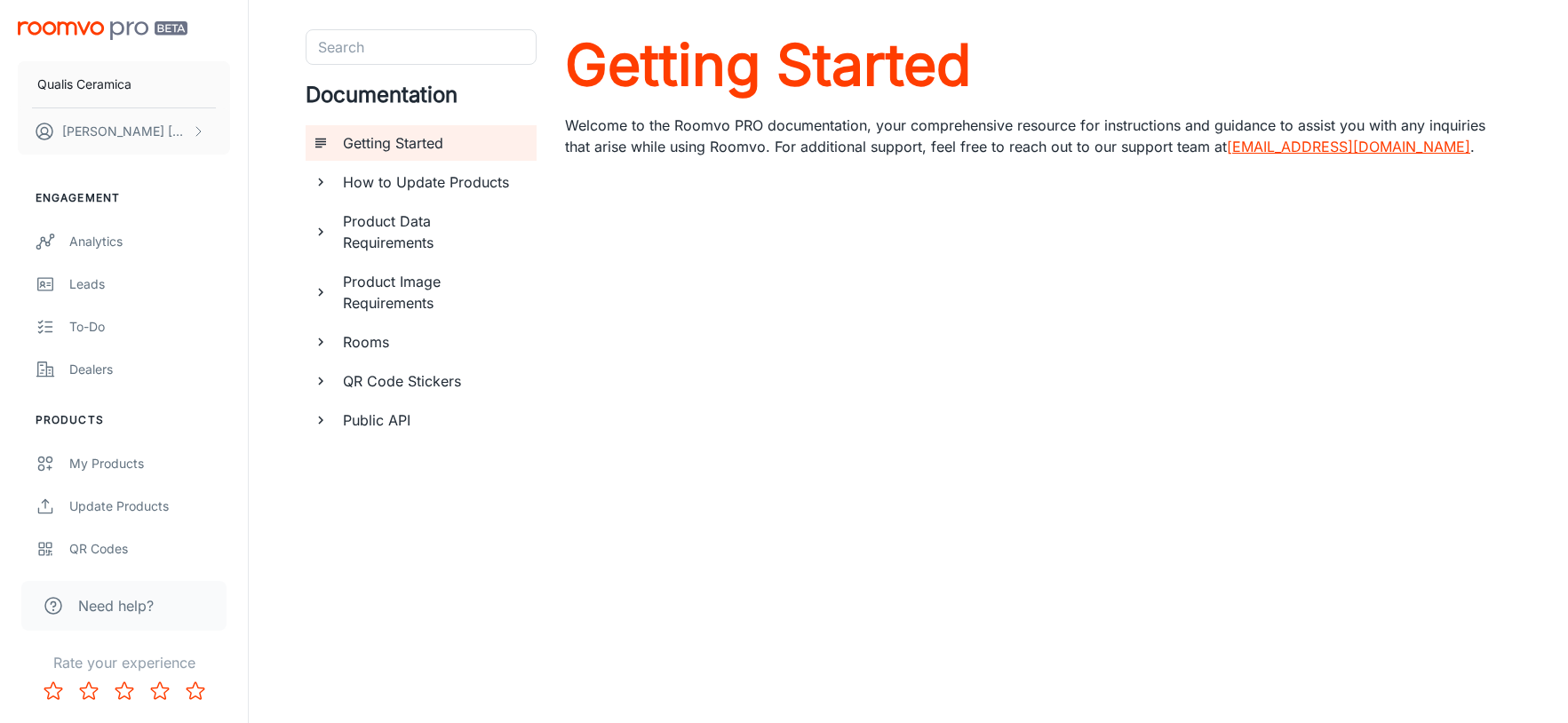
scroll to position [86, 0]
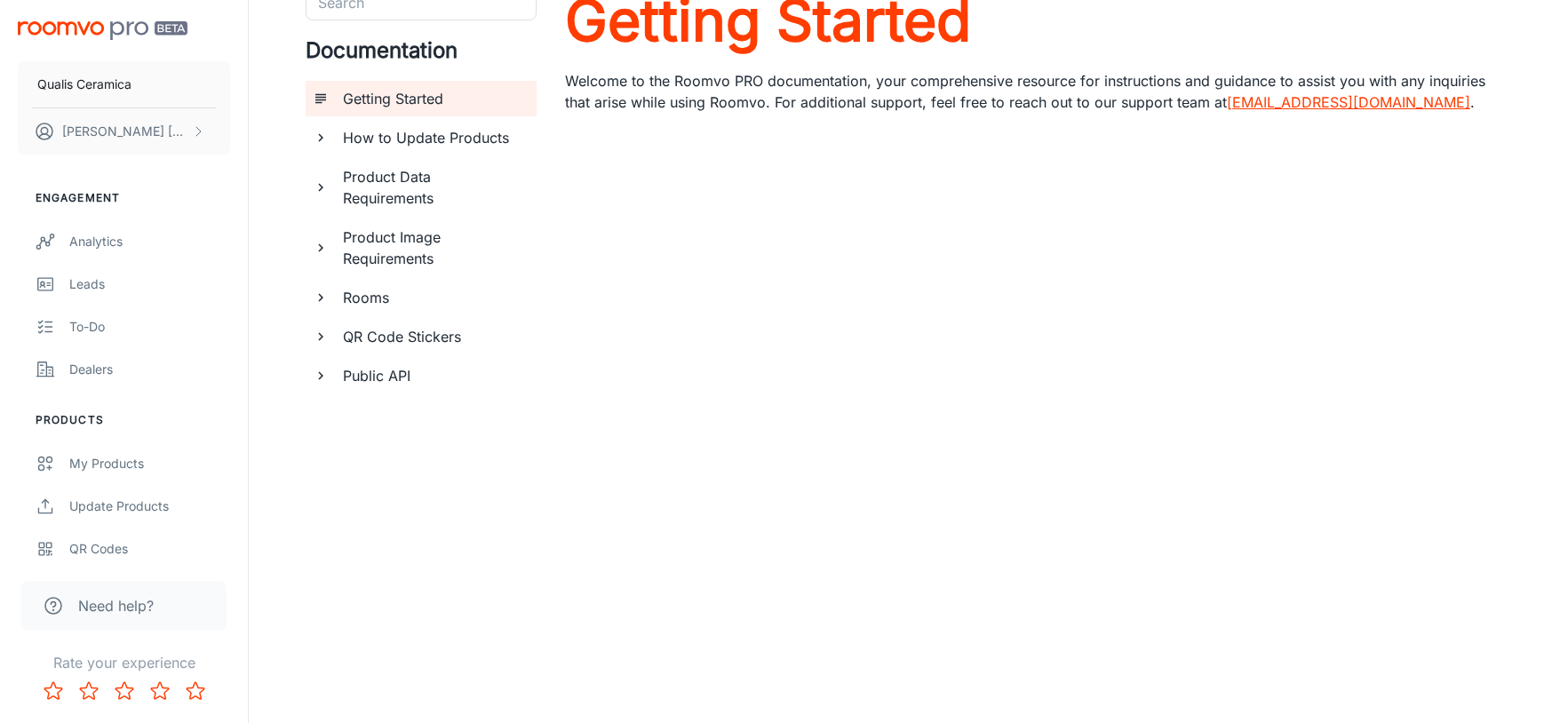
click at [399, 261] on h6 "Product Image Requirements" at bounding box center [432, 248] width 179 height 43
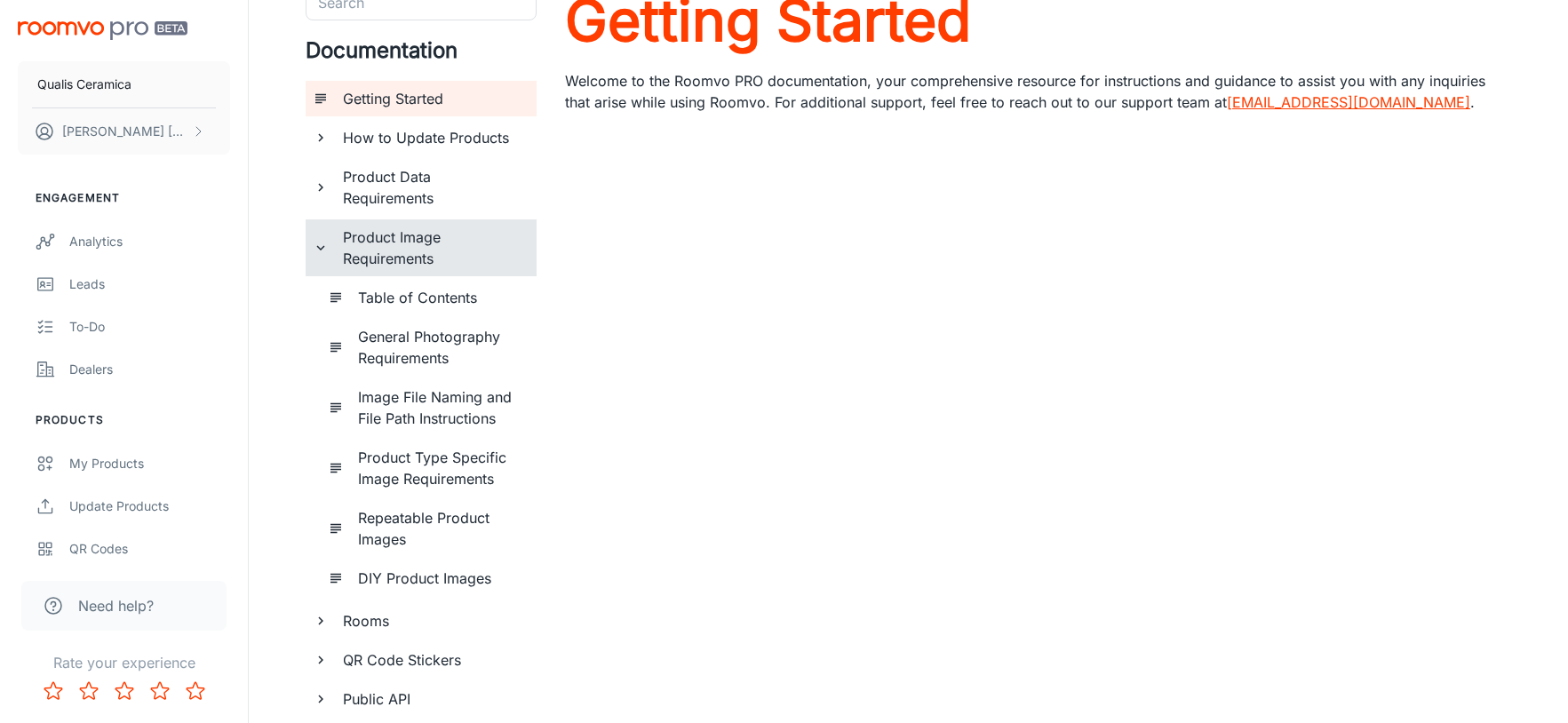
click at [445, 575] on h6 "DIY Product Images" at bounding box center [441, 577] width 164 height 21
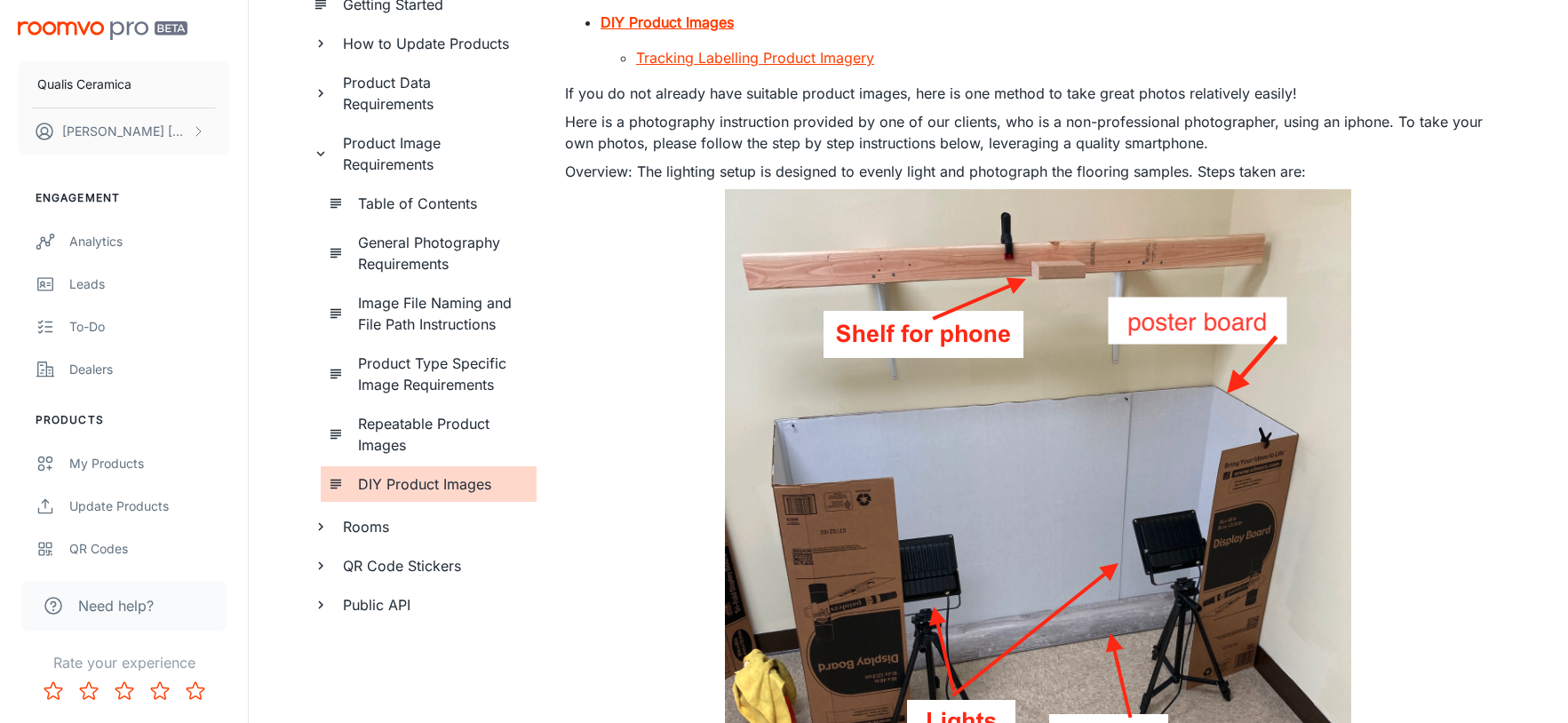
scroll to position [177, 0]
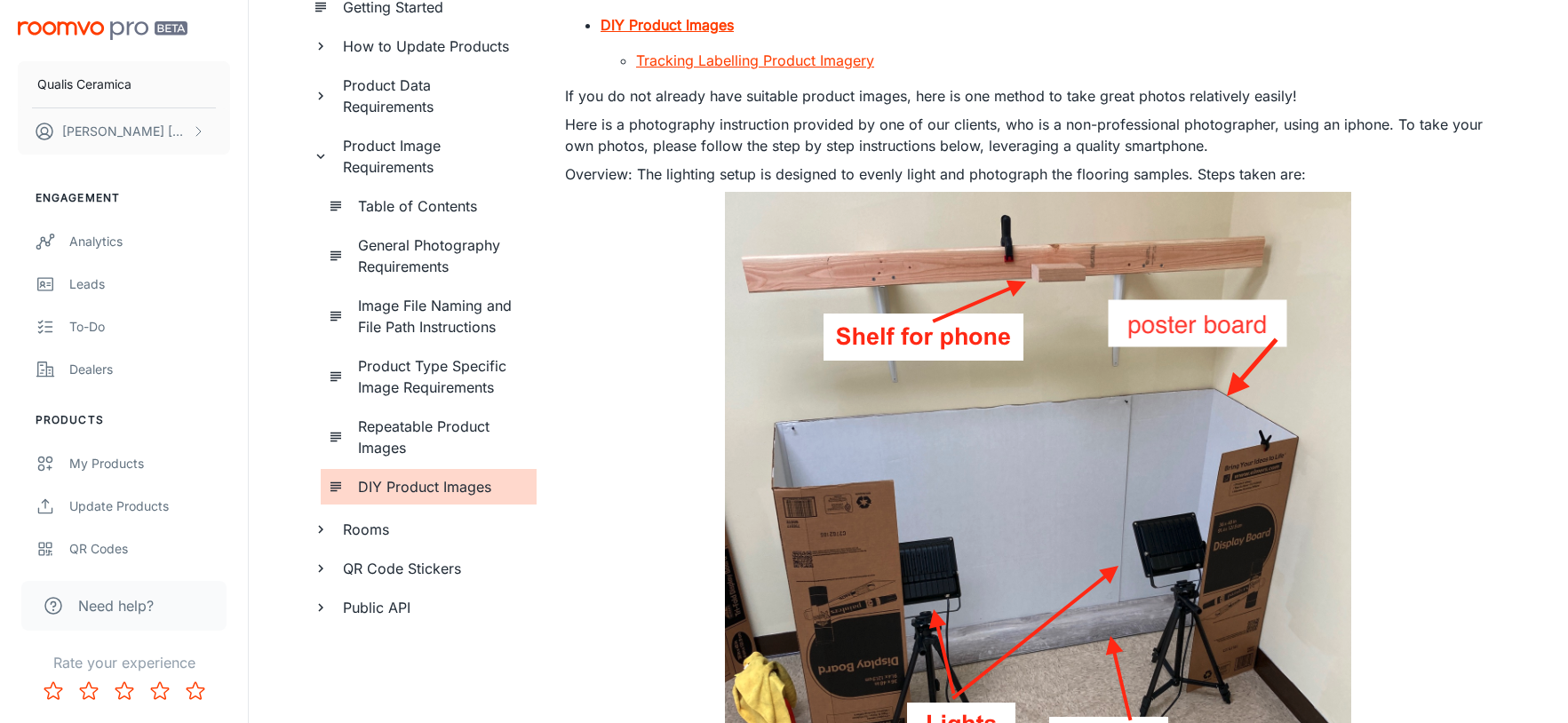
click at [420, 377] on h6 "Product Type Specific Image Requirements" at bounding box center [441, 377] width 164 height 43
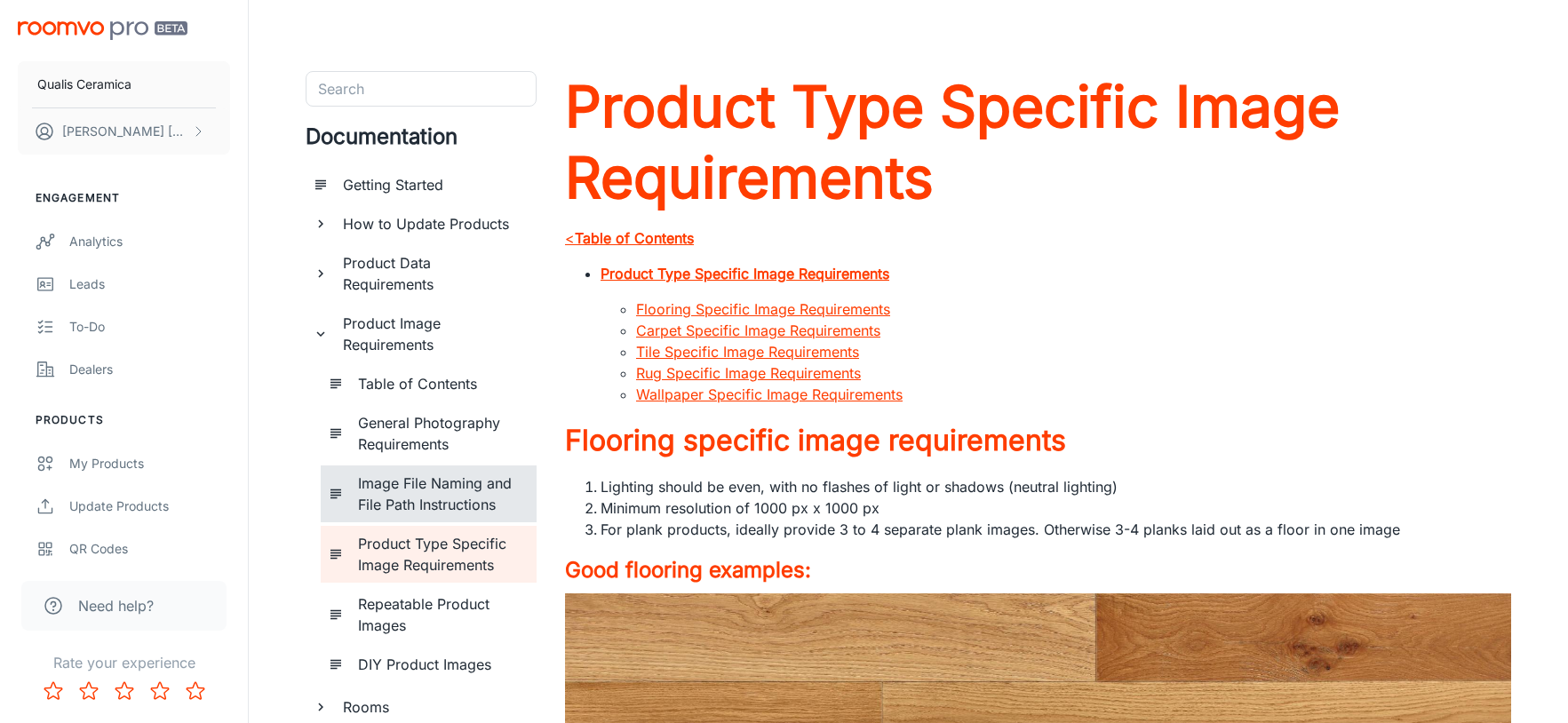
click at [452, 500] on h6 "Image File Naming and File Path Instructions" at bounding box center [441, 494] width 164 height 43
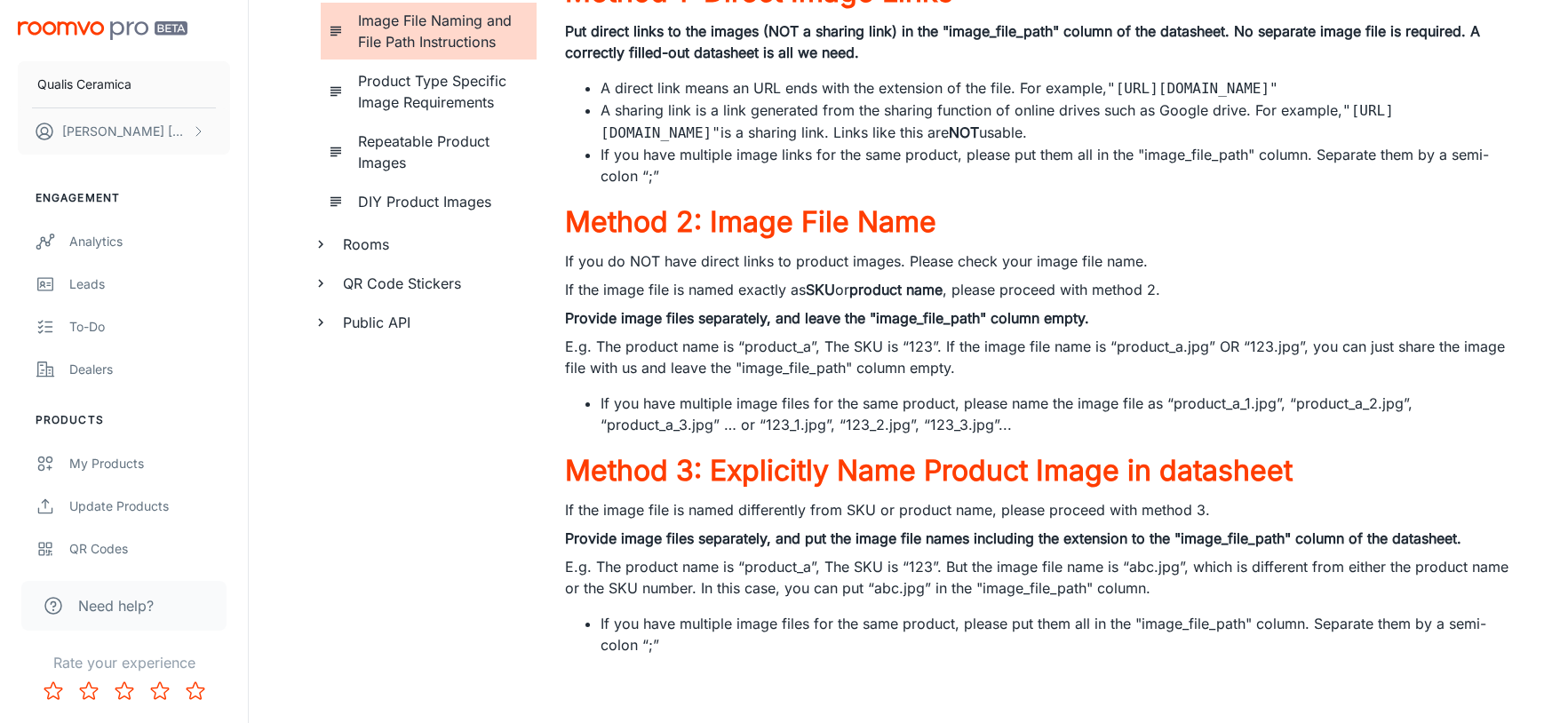
scroll to position [522, 0]
